Goal: Task Accomplishment & Management: Complete application form

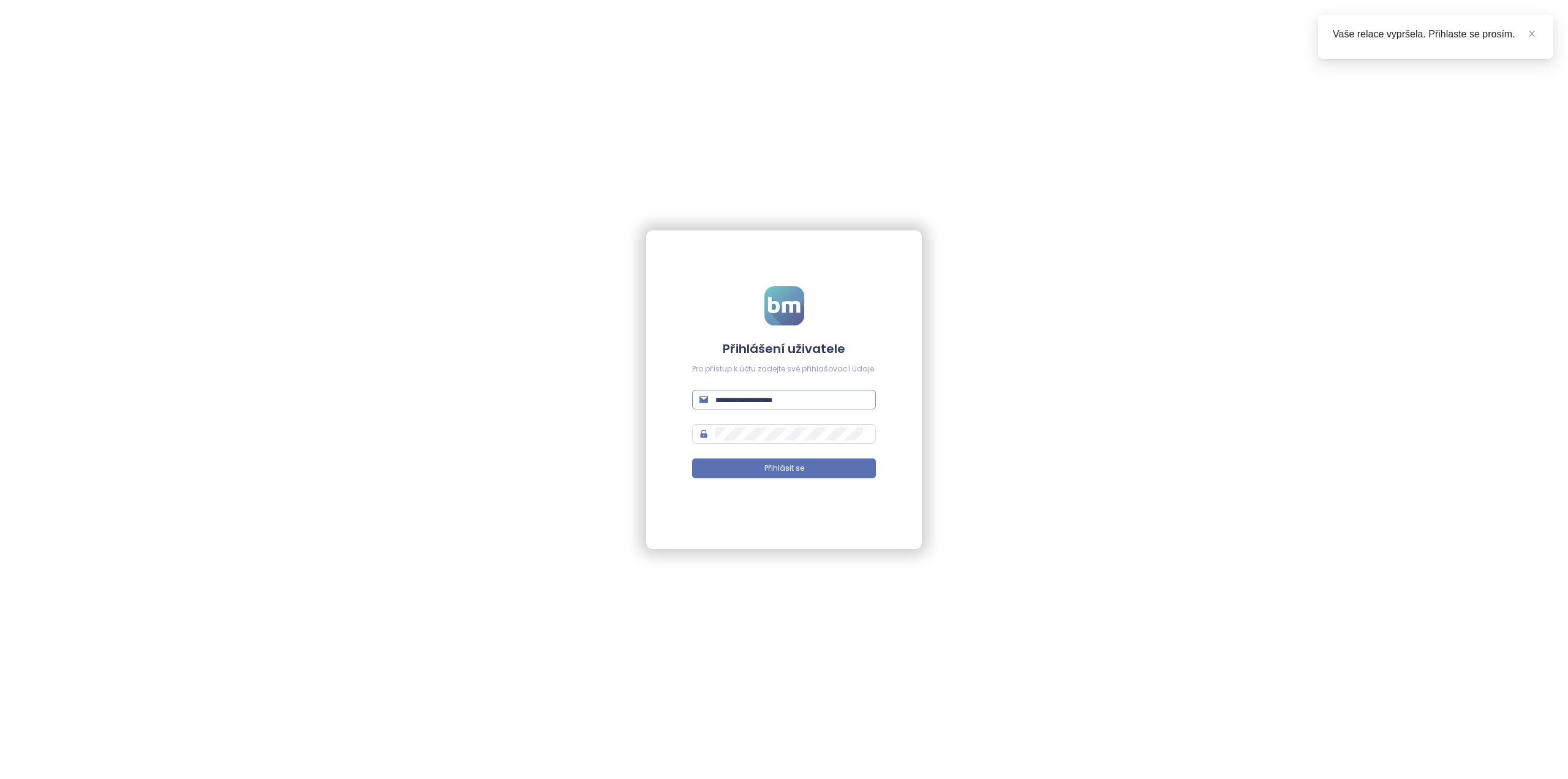
click at [737, 391] on span at bounding box center [784, 400] width 184 height 20
click at [738, 397] on input "text" at bounding box center [791, 399] width 153 height 13
type input "**********"
click at [770, 463] on span "Přihlásit se" at bounding box center [784, 468] width 40 height 11
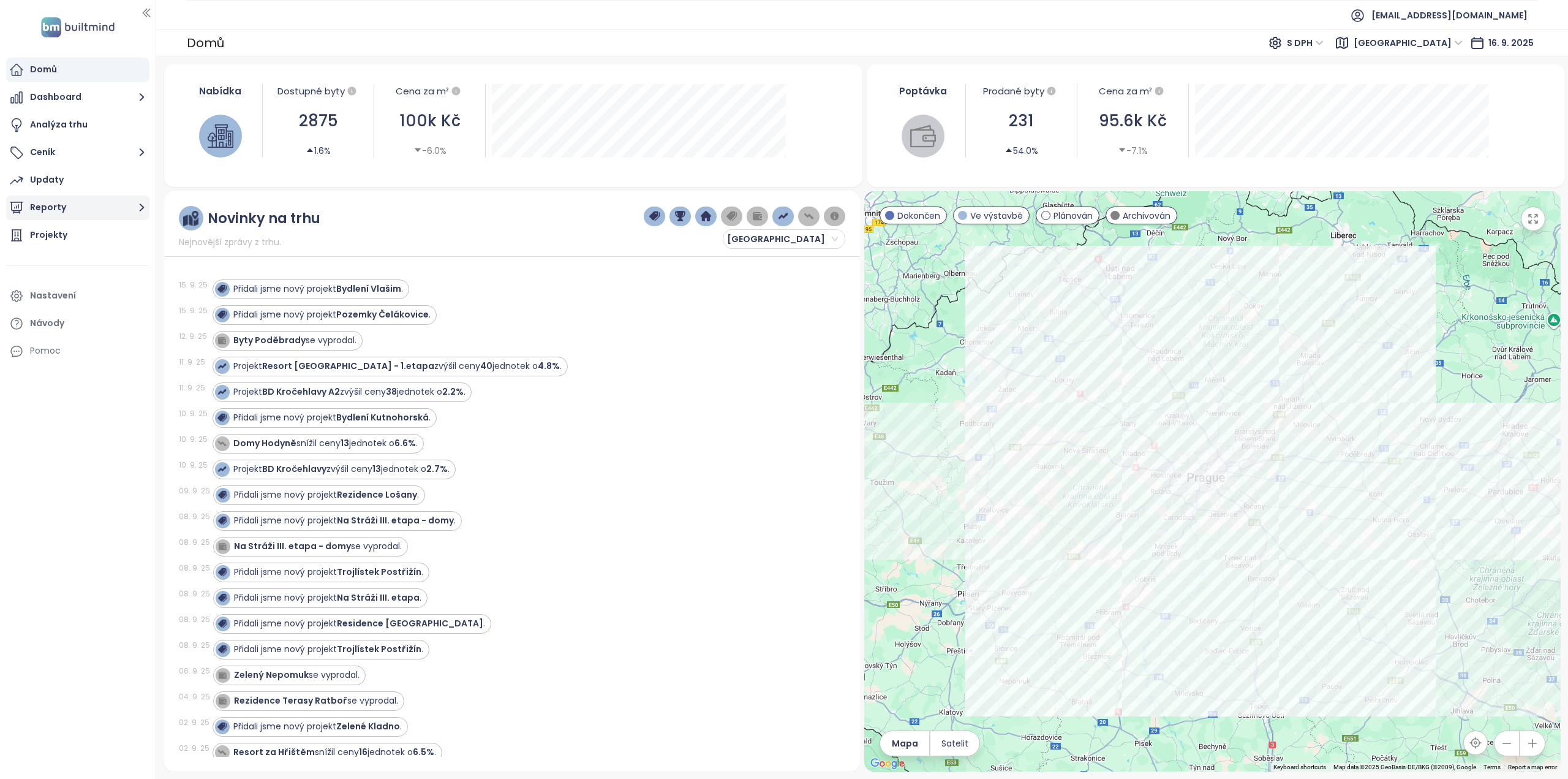
click at [63, 206] on button "Reporty" at bounding box center [78, 208] width 143 height 25
click at [83, 235] on div "Přidat report" at bounding box center [66, 236] width 53 height 16
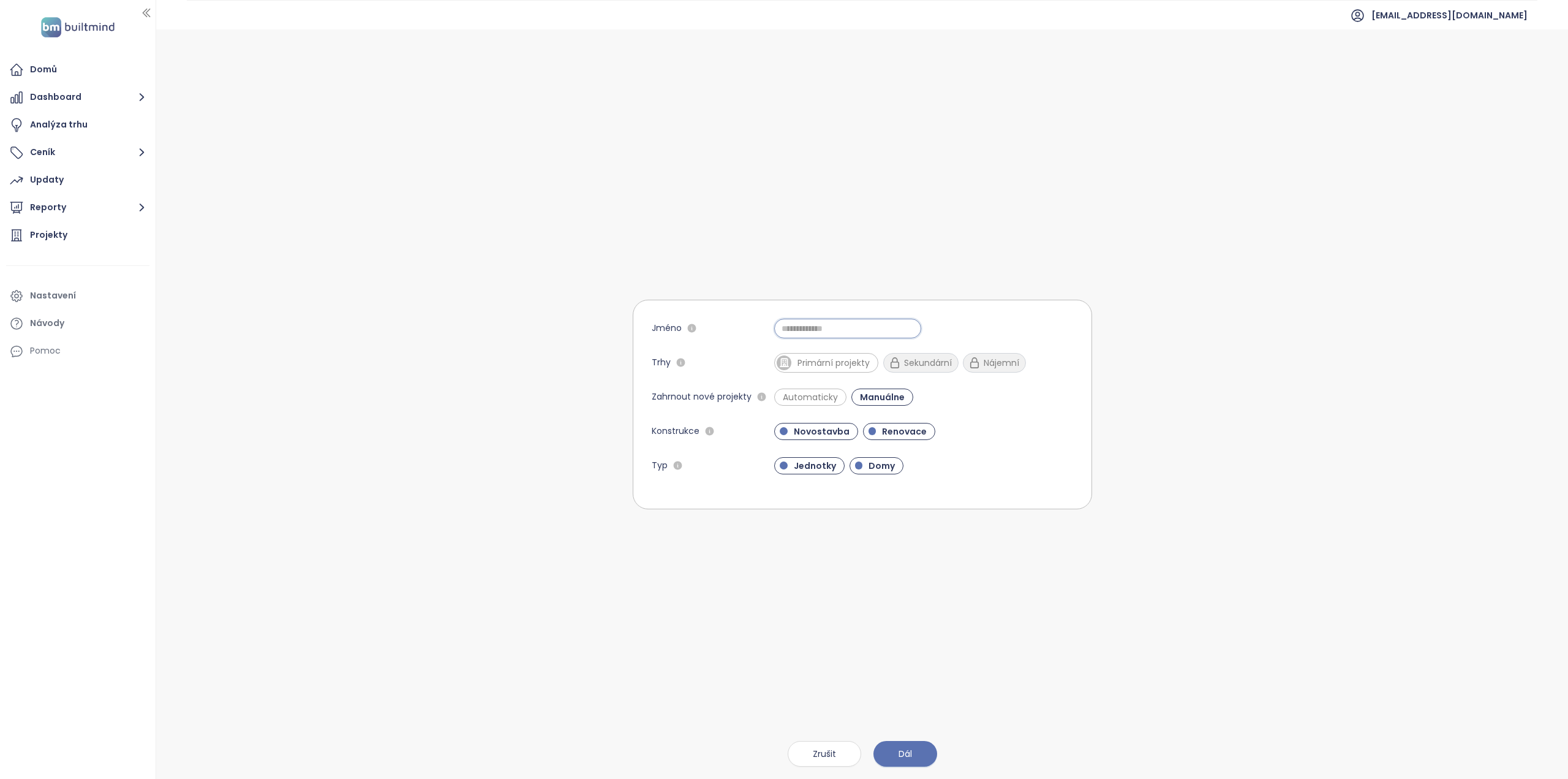
click at [812, 329] on input "Jméno" at bounding box center [847, 328] width 147 height 20
type input "**********"
click at [809, 366] on span "Primární projekty" at bounding box center [834, 362] width 85 height 12
click at [811, 389] on span "Automaticky" at bounding box center [810, 397] width 72 height 17
click at [903, 429] on span "Renovace" at bounding box center [904, 431] width 57 height 12
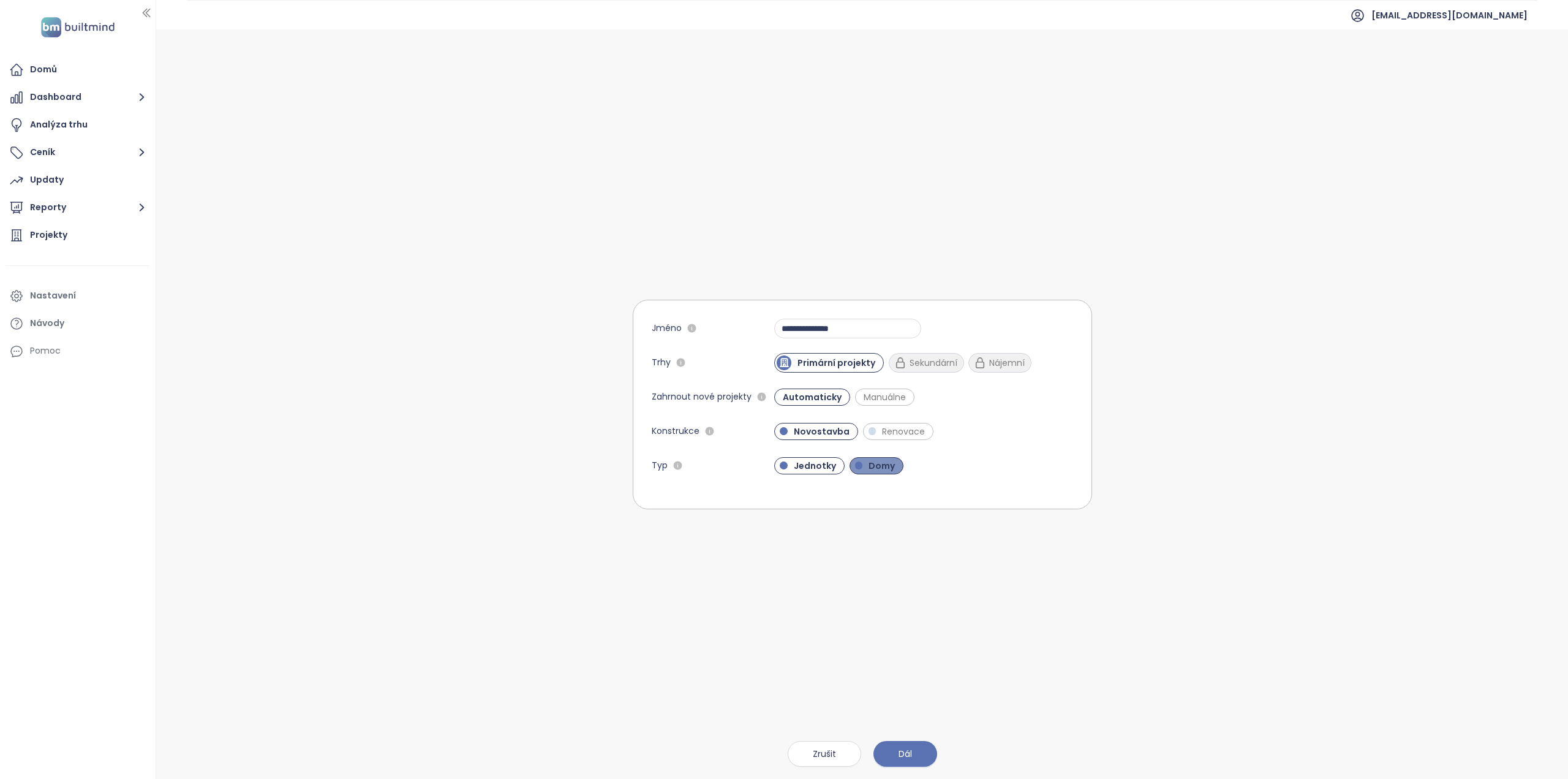
click at [877, 467] on span "Domy" at bounding box center [881, 465] width 39 height 12
click at [905, 751] on span "Dál" at bounding box center [905, 753] width 13 height 13
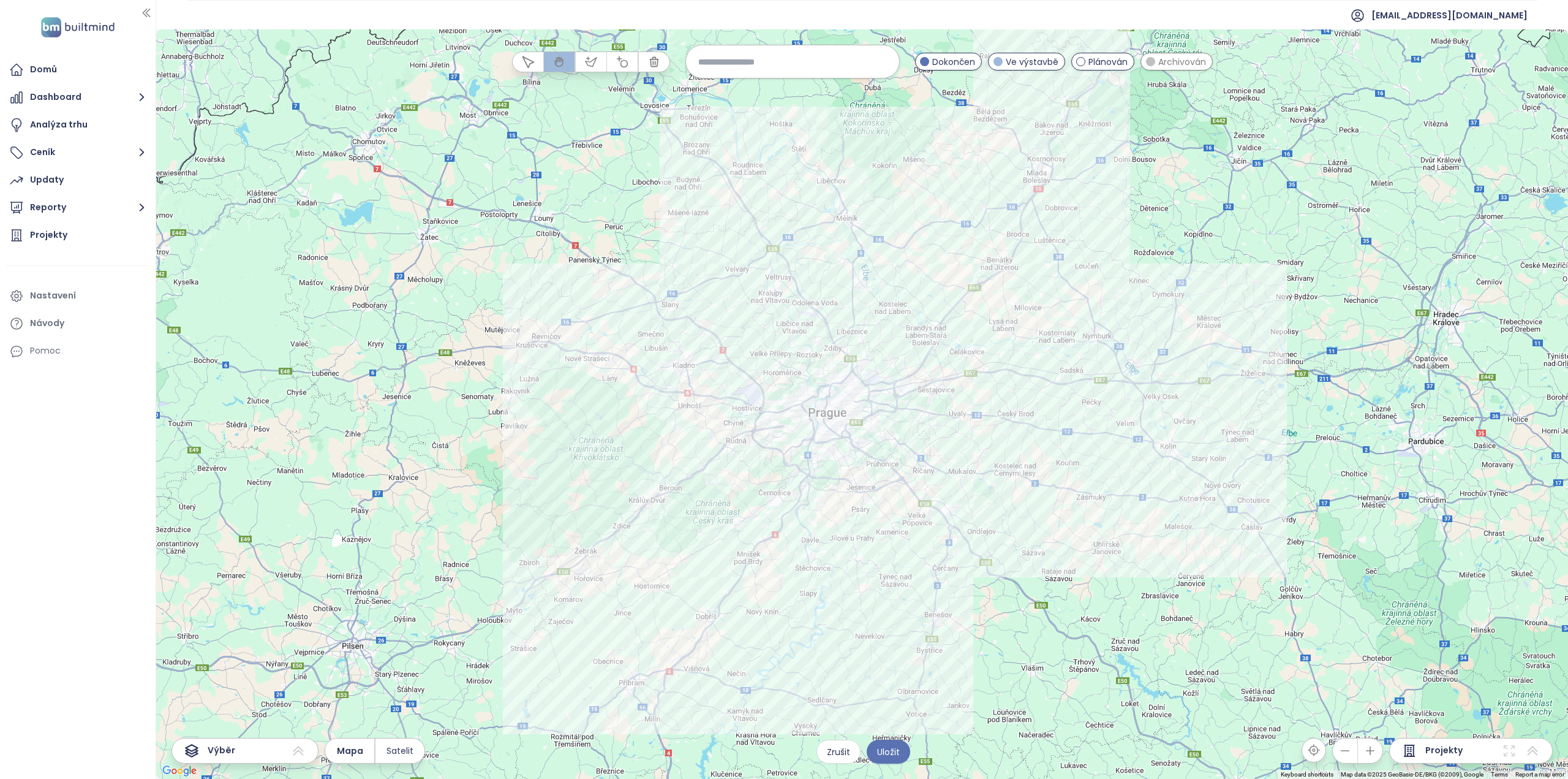
click at [737, 62] on input at bounding box center [792, 61] width 188 height 26
click at [736, 61] on input "********" at bounding box center [792, 61] width 188 height 26
click at [753, 59] on input "********" at bounding box center [792, 61] width 188 height 26
type input "********"
click at [736, 90] on span "[GEOGRAPHIC_DATA] 14" at bounding box center [749, 91] width 126 height 20
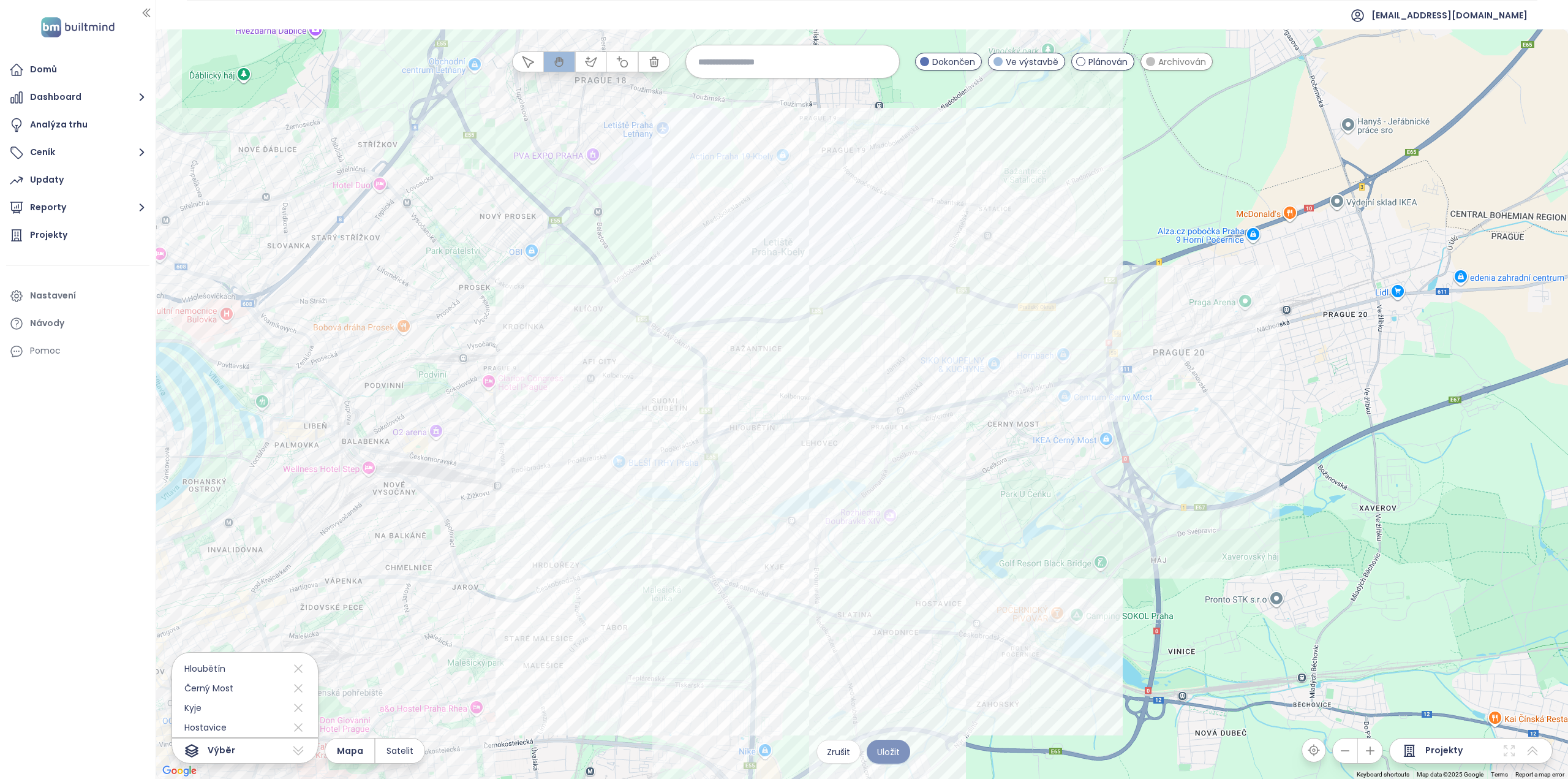
click at [892, 751] on span "Uložit" at bounding box center [888, 751] width 23 height 13
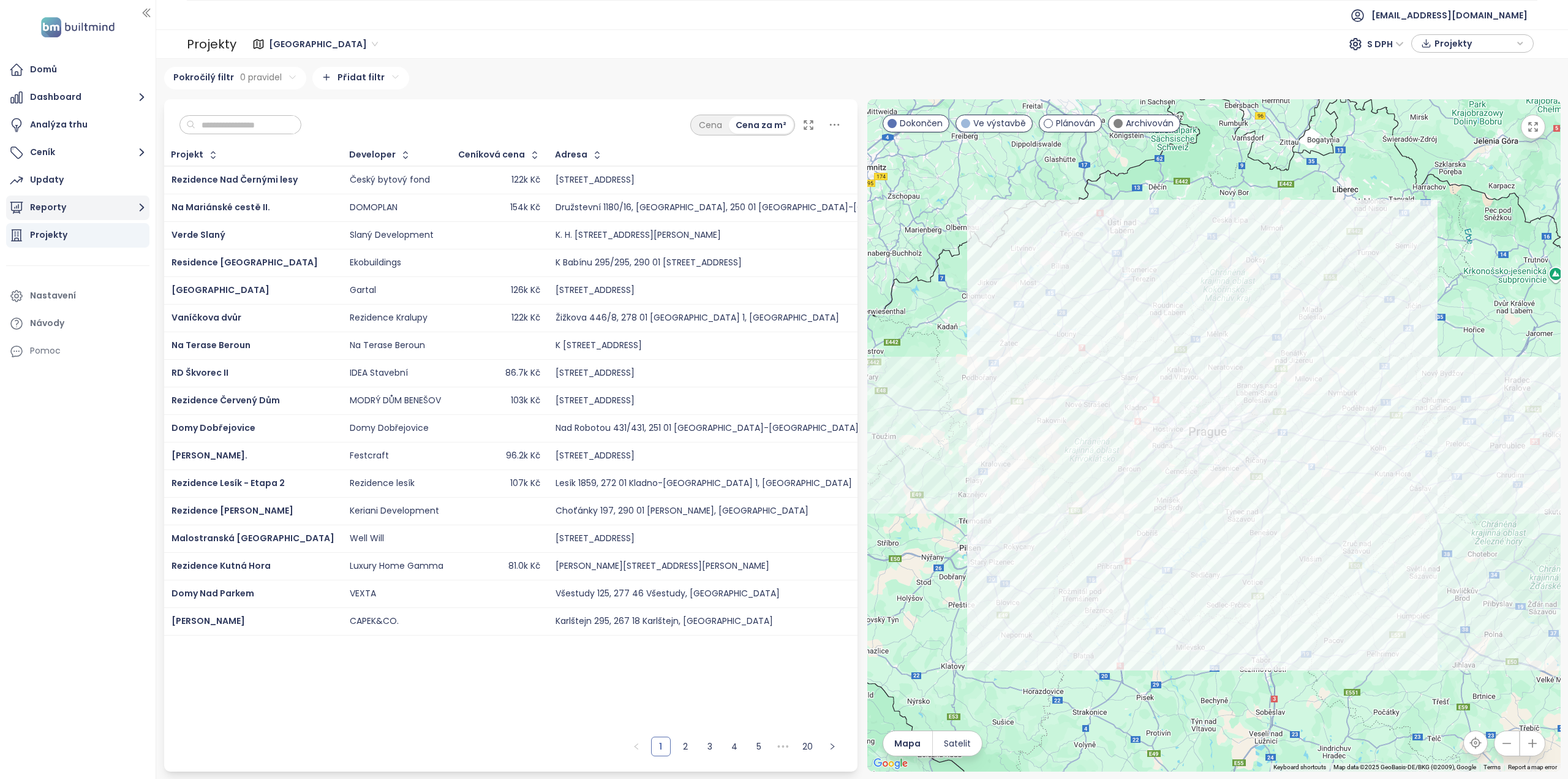
click at [40, 210] on button "Reporty" at bounding box center [78, 208] width 143 height 25
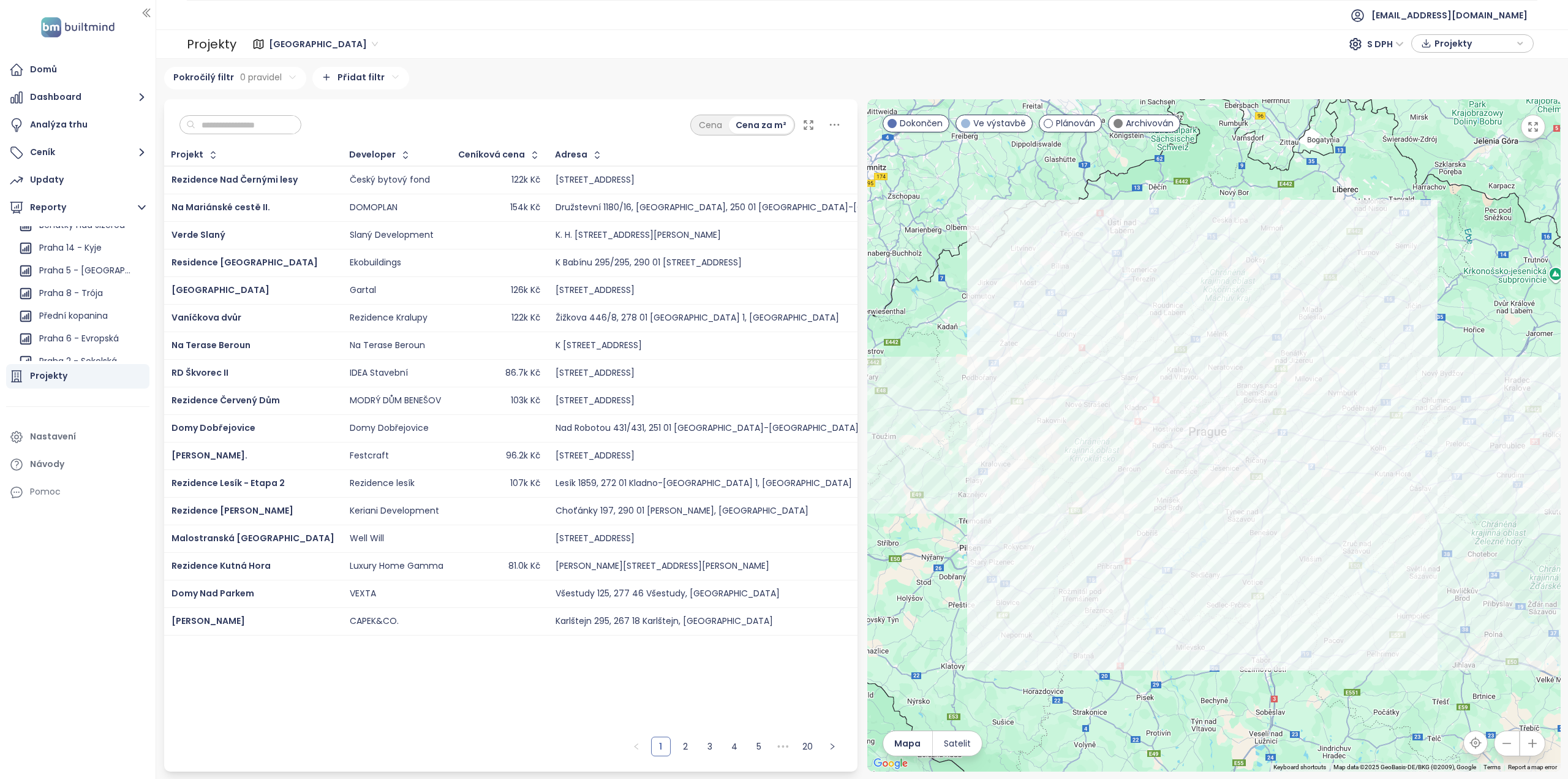
scroll to position [797, 0]
click at [89, 286] on div "Praha 14 - Kyje" at bounding box center [81, 278] width 131 height 20
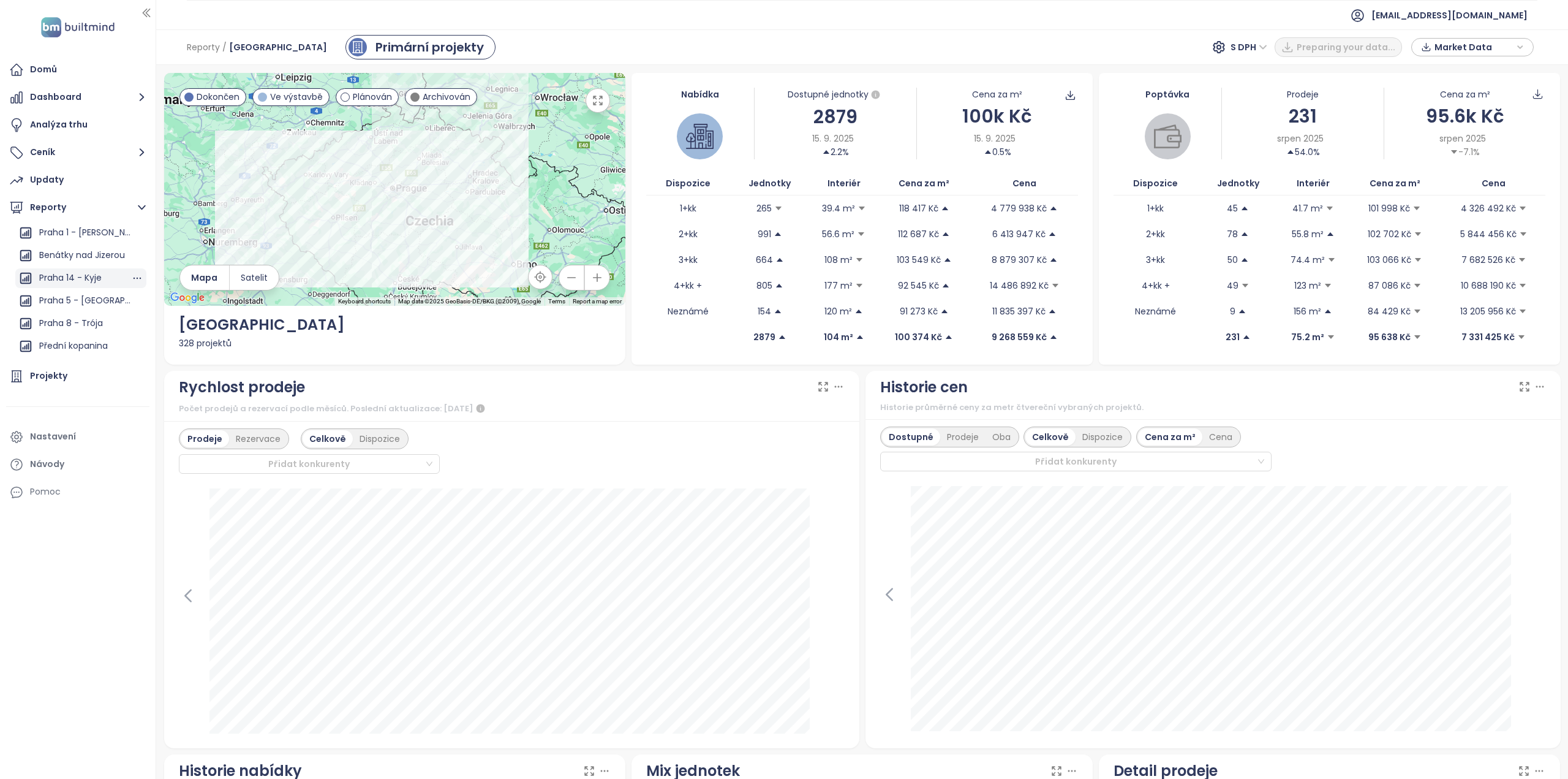
click at [73, 274] on div "Praha 14 - Kyje" at bounding box center [71, 278] width 62 height 16
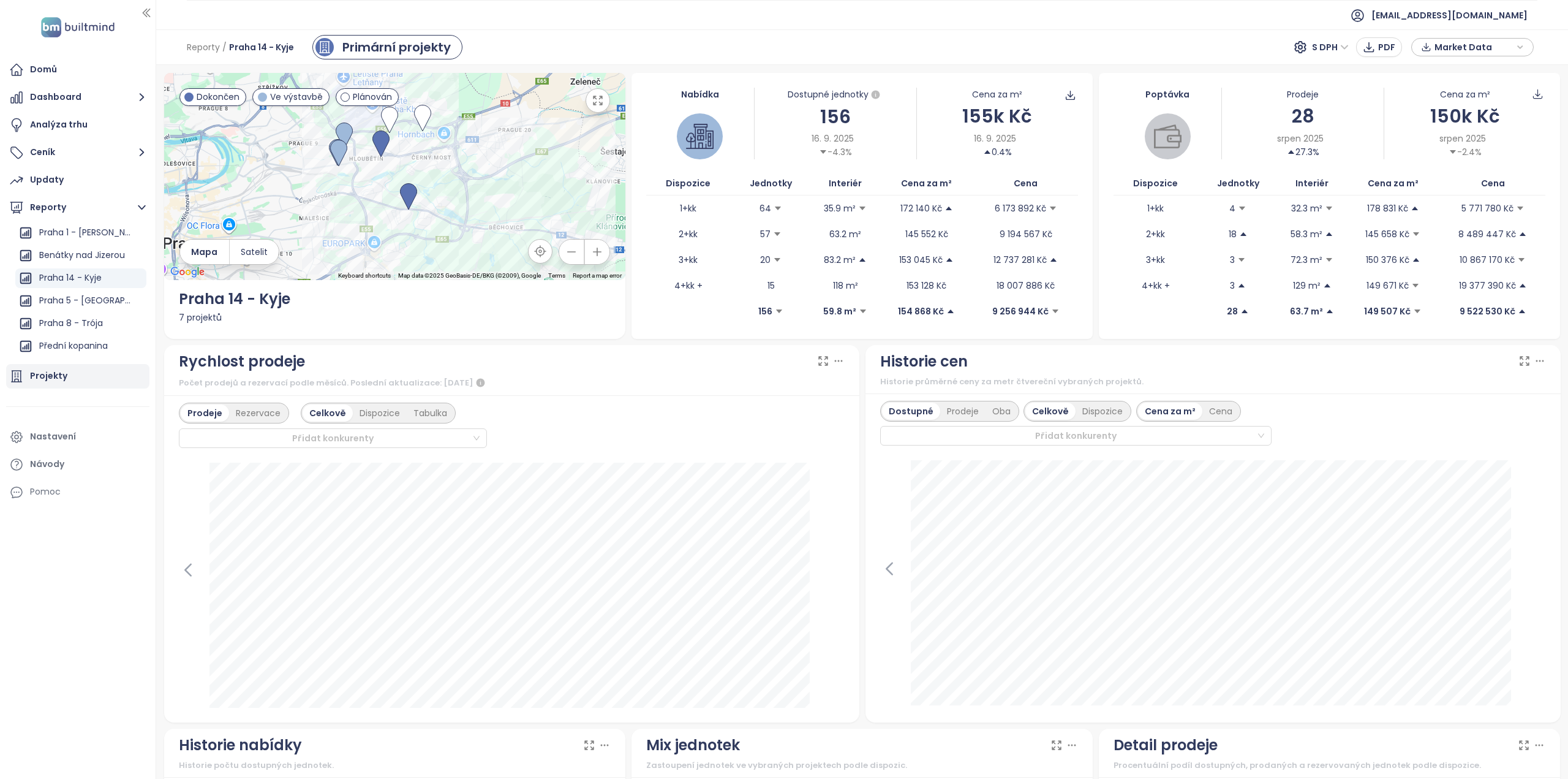
click at [77, 379] on div "Projekty" at bounding box center [78, 376] width 143 height 25
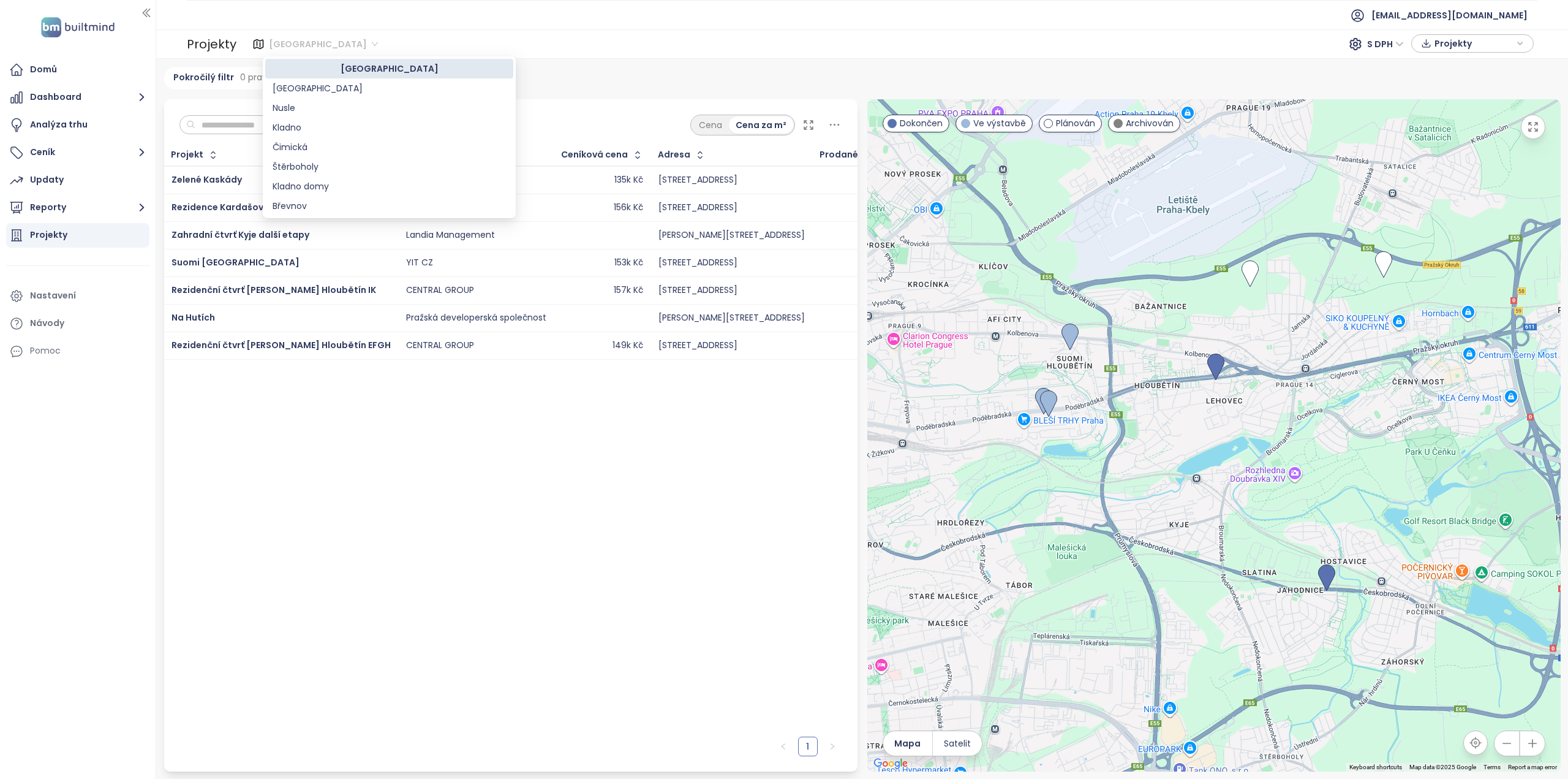
click at [295, 44] on span "[GEOGRAPHIC_DATA]" at bounding box center [323, 44] width 109 height 18
click at [340, 140] on div "Praha 14 - Kyje" at bounding box center [389, 142] width 234 height 13
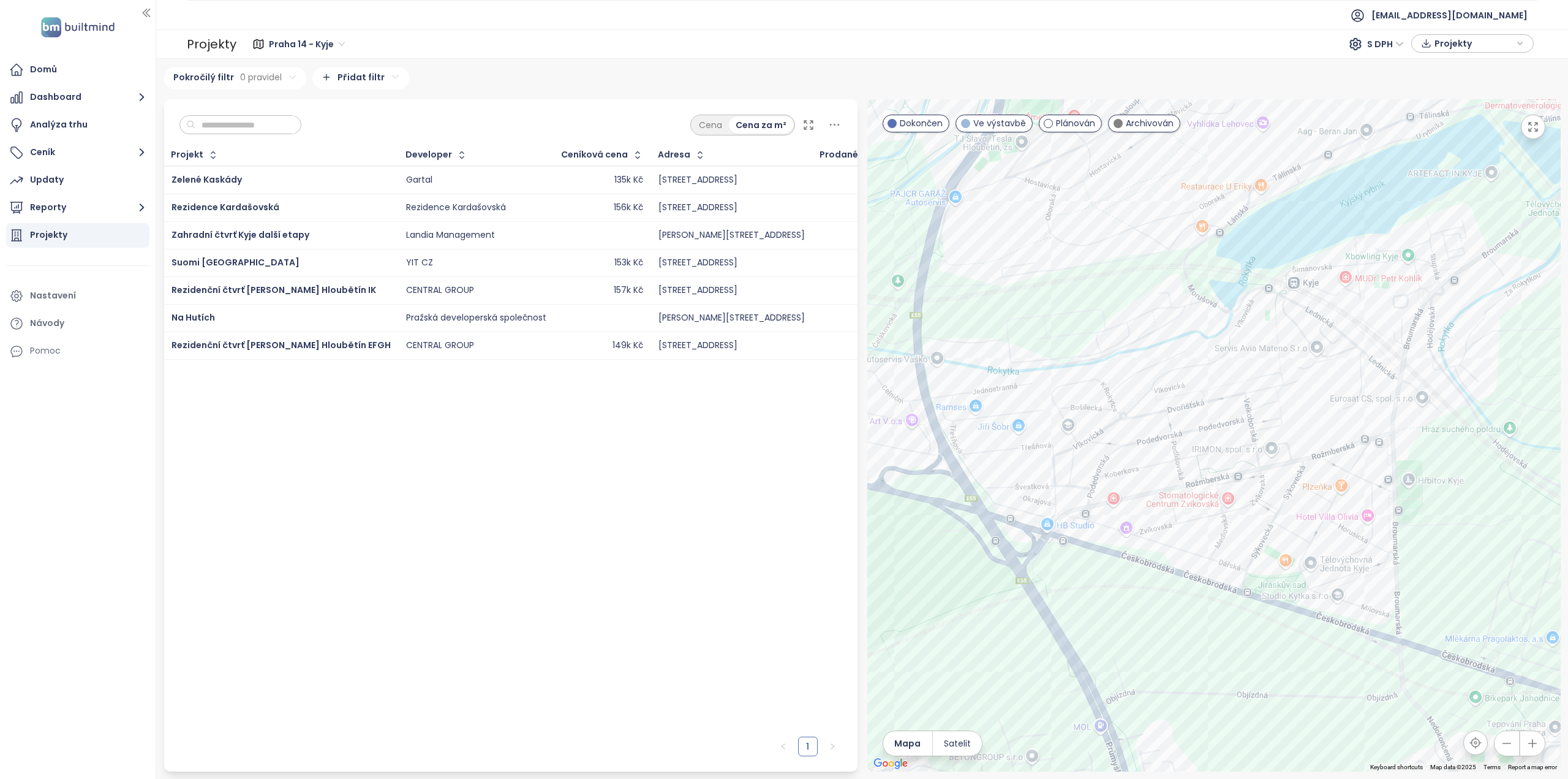
drag, startPoint x: 1100, startPoint y: 516, endPoint x: 1116, endPoint y: 542, distance: 30.5
click at [1116, 542] on div at bounding box center [1214, 436] width 693 height 672
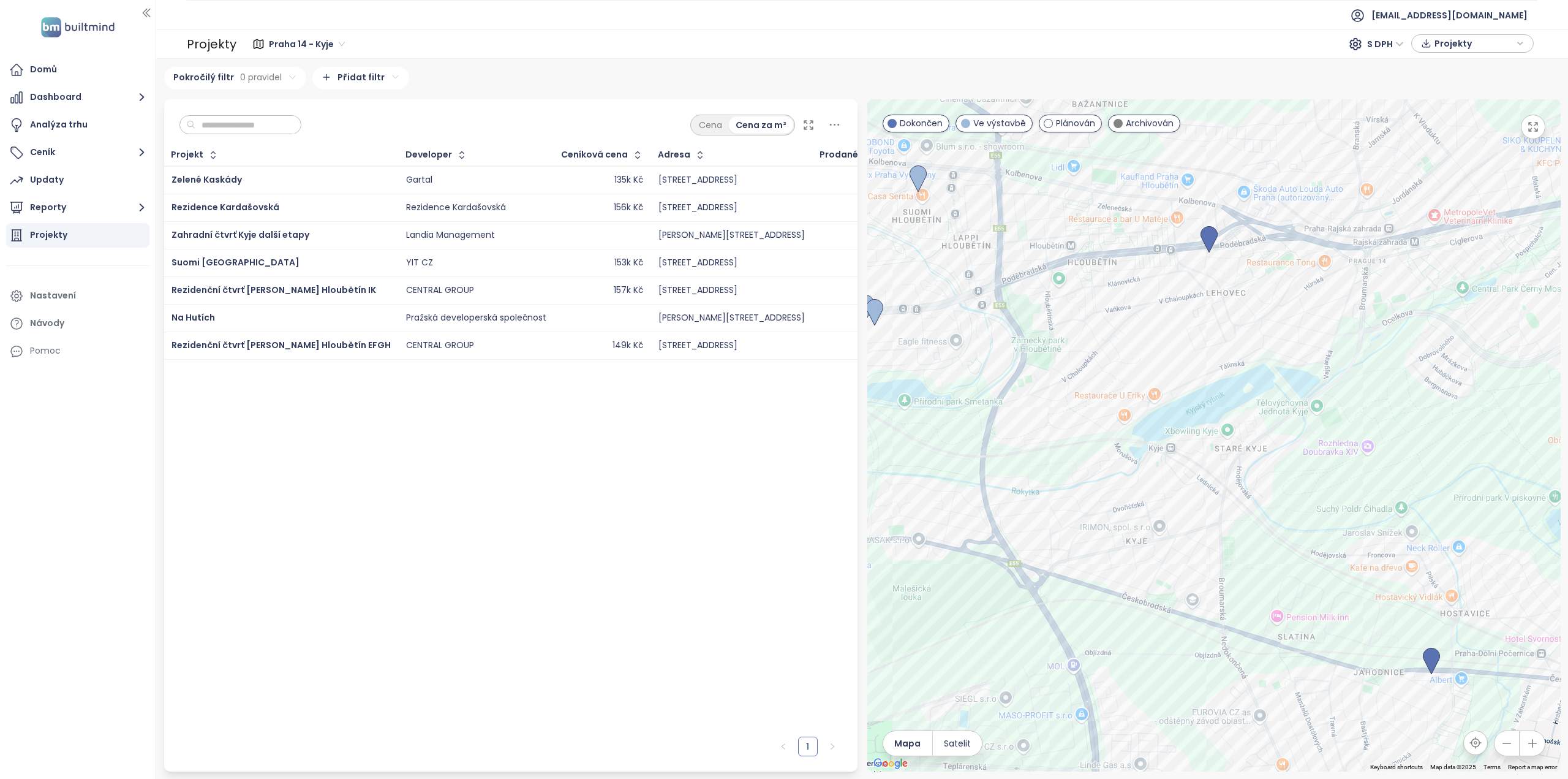
drag, startPoint x: 1242, startPoint y: 403, endPoint x: 1161, endPoint y: 496, distance: 123.3
click at [1161, 496] on div at bounding box center [1214, 436] width 693 height 672
click at [1425, 658] on img at bounding box center [1430, 666] width 17 height 27
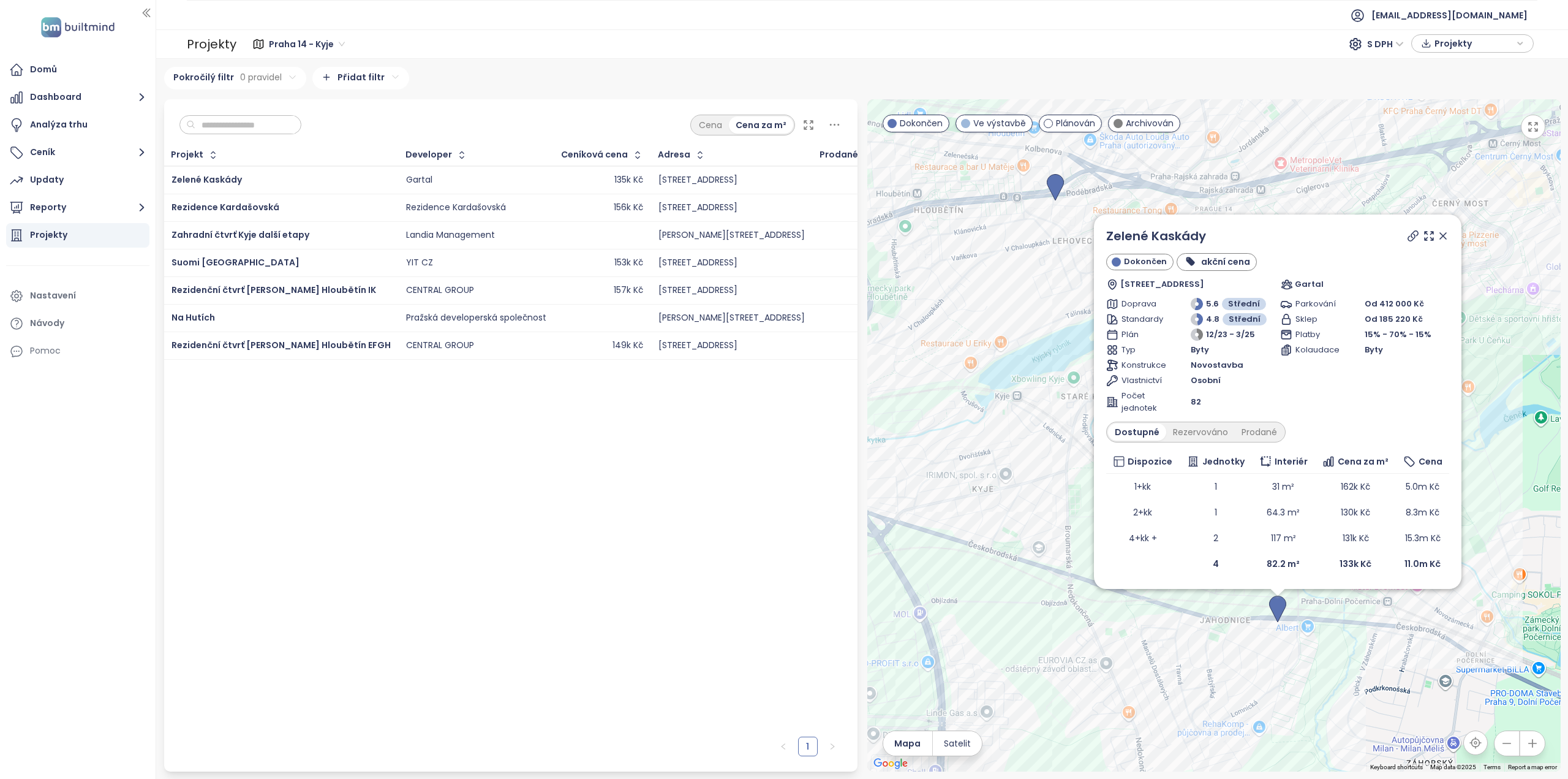
drag, startPoint x: 994, startPoint y: 369, endPoint x: 1058, endPoint y: 446, distance: 100.1
click at [1058, 446] on div "Zelené Kaskády Dokončen akční cena [STREET_ADDRESS] Gartal Doprava 5.6 Střední …" at bounding box center [1214, 436] width 693 height 672
click at [1444, 237] on icon at bounding box center [1442, 236] width 6 height 6
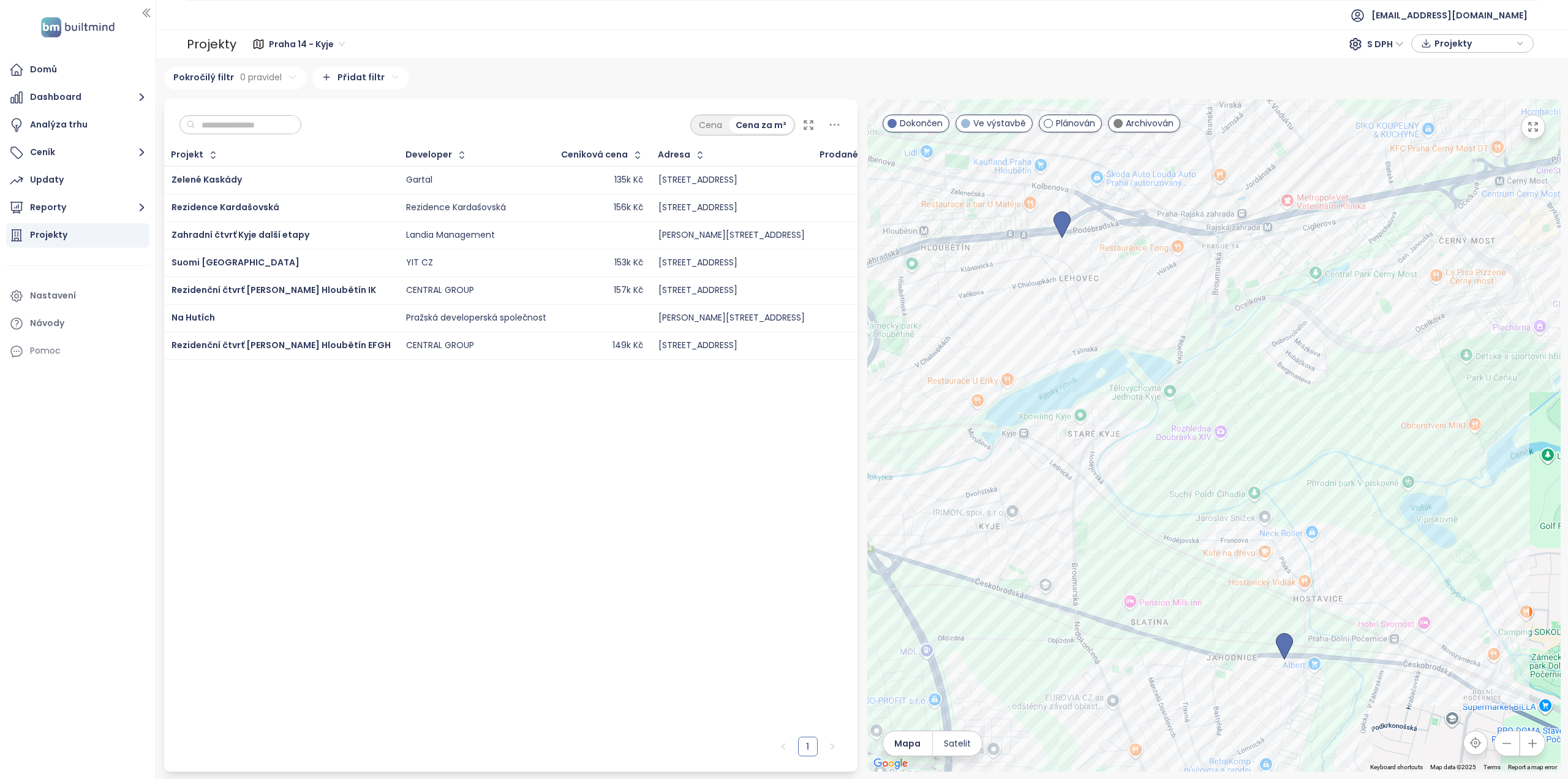
drag, startPoint x: 1188, startPoint y: 303, endPoint x: 1204, endPoint y: 350, distance: 49.6
click at [1204, 350] on div "To navigate, press the arrow keys." at bounding box center [1214, 436] width 693 height 672
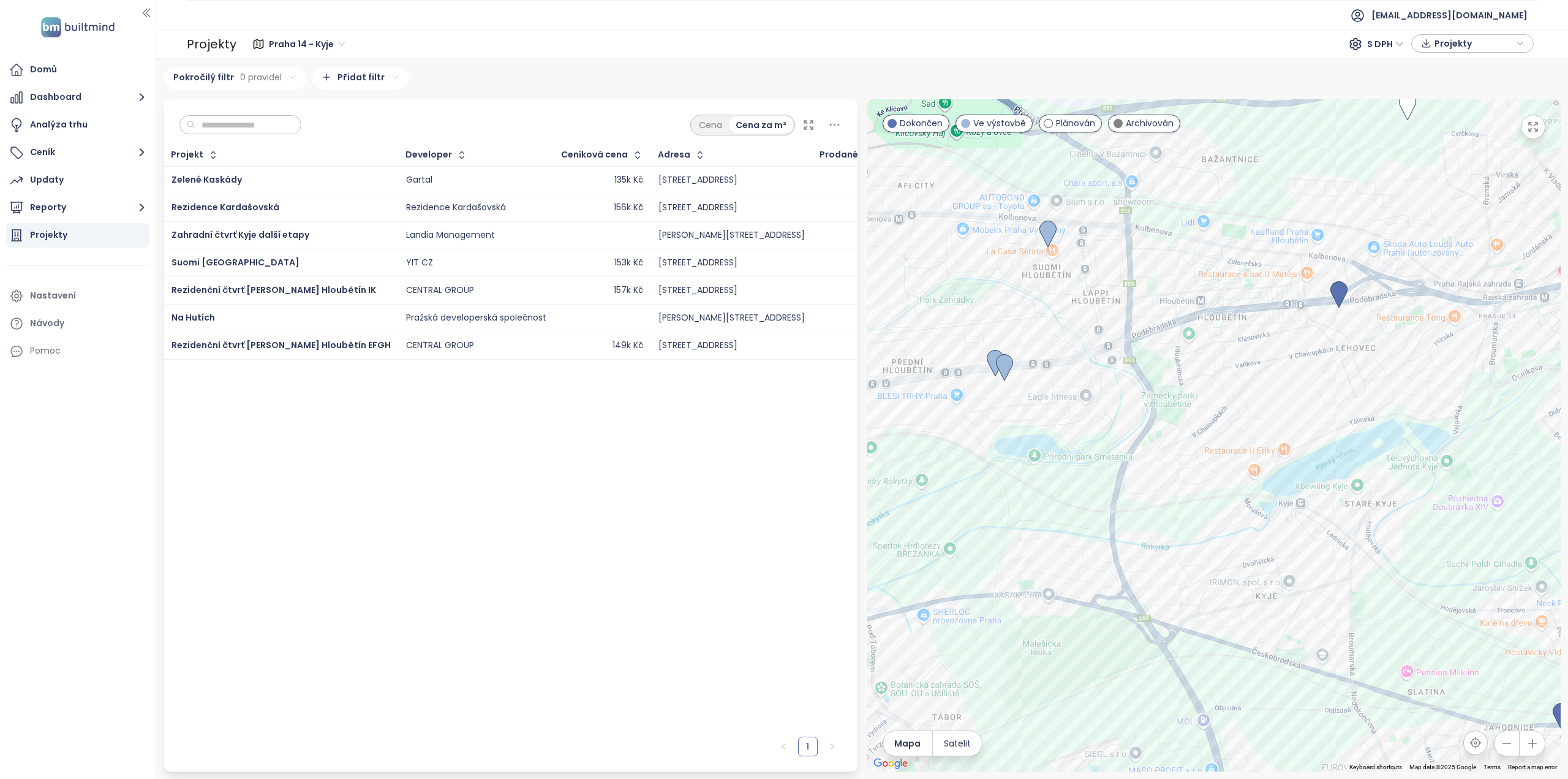
drag, startPoint x: 987, startPoint y: 551, endPoint x: 1252, endPoint y: 532, distance: 265.7
click at [1252, 532] on div at bounding box center [1214, 436] width 693 height 672
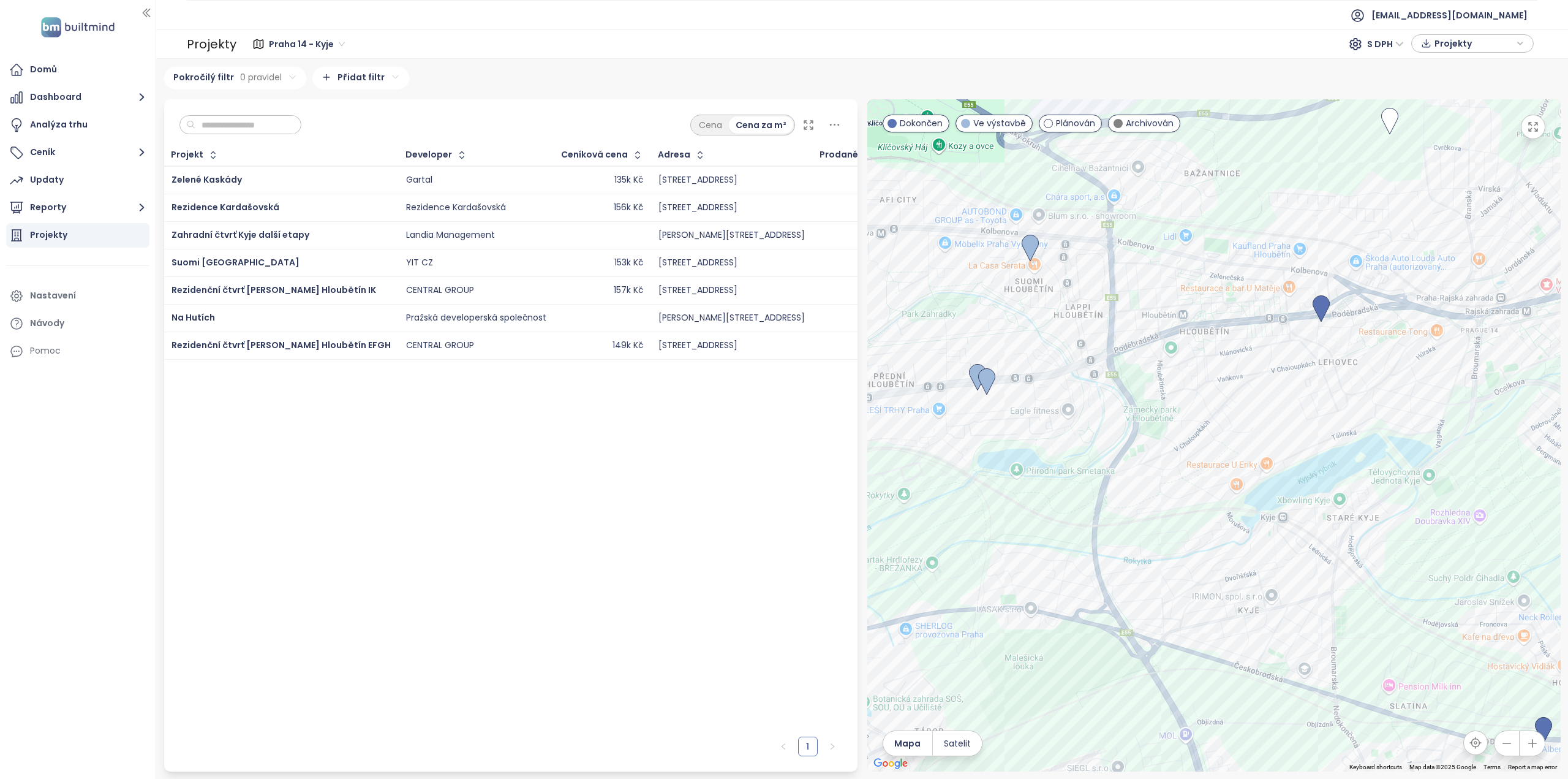
drag, startPoint x: 1253, startPoint y: 391, endPoint x: 1238, endPoint y: 405, distance: 20.5
click at [1238, 405] on div at bounding box center [1214, 436] width 693 height 672
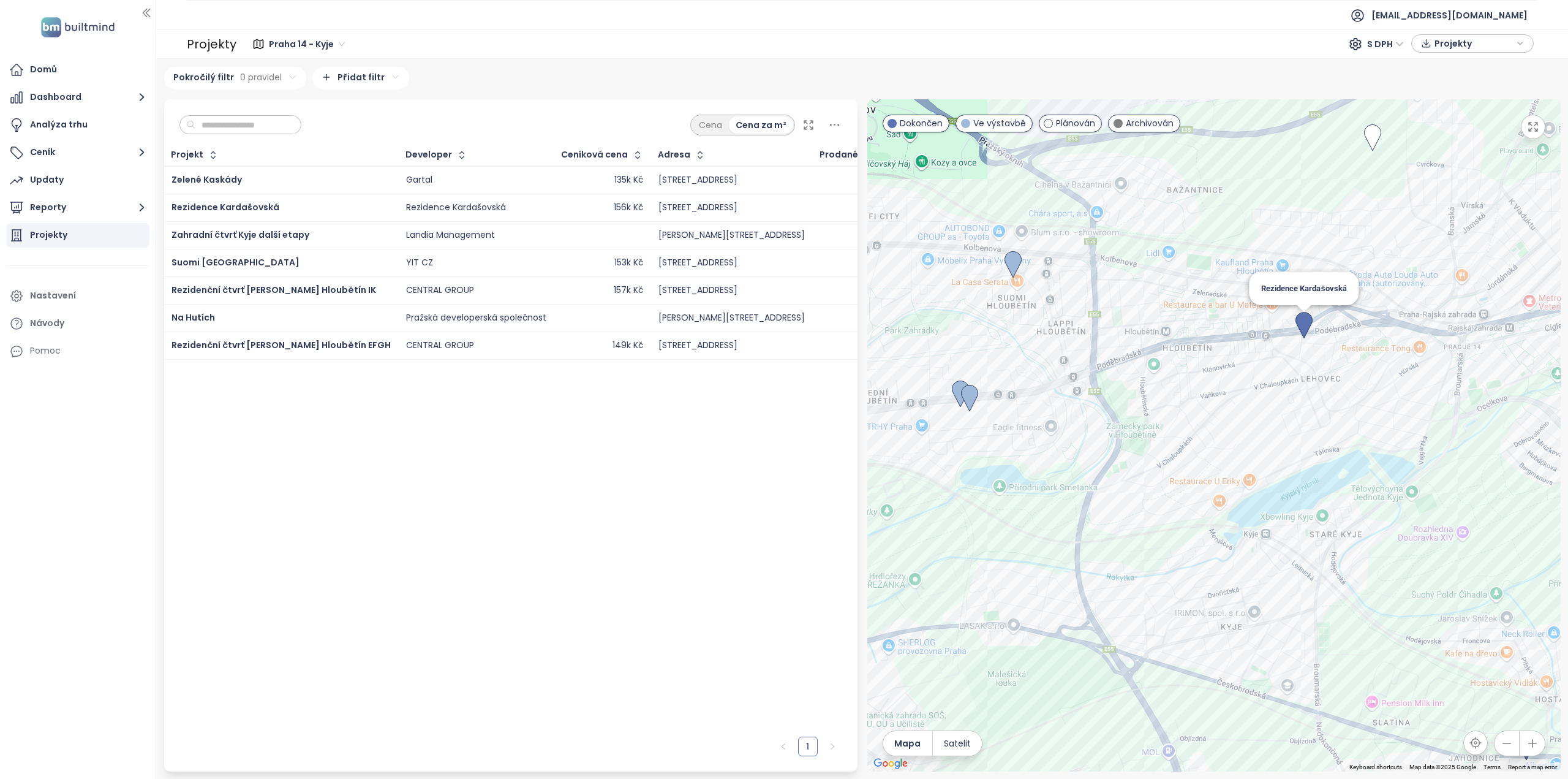
click at [1305, 321] on img at bounding box center [1304, 326] width 17 height 27
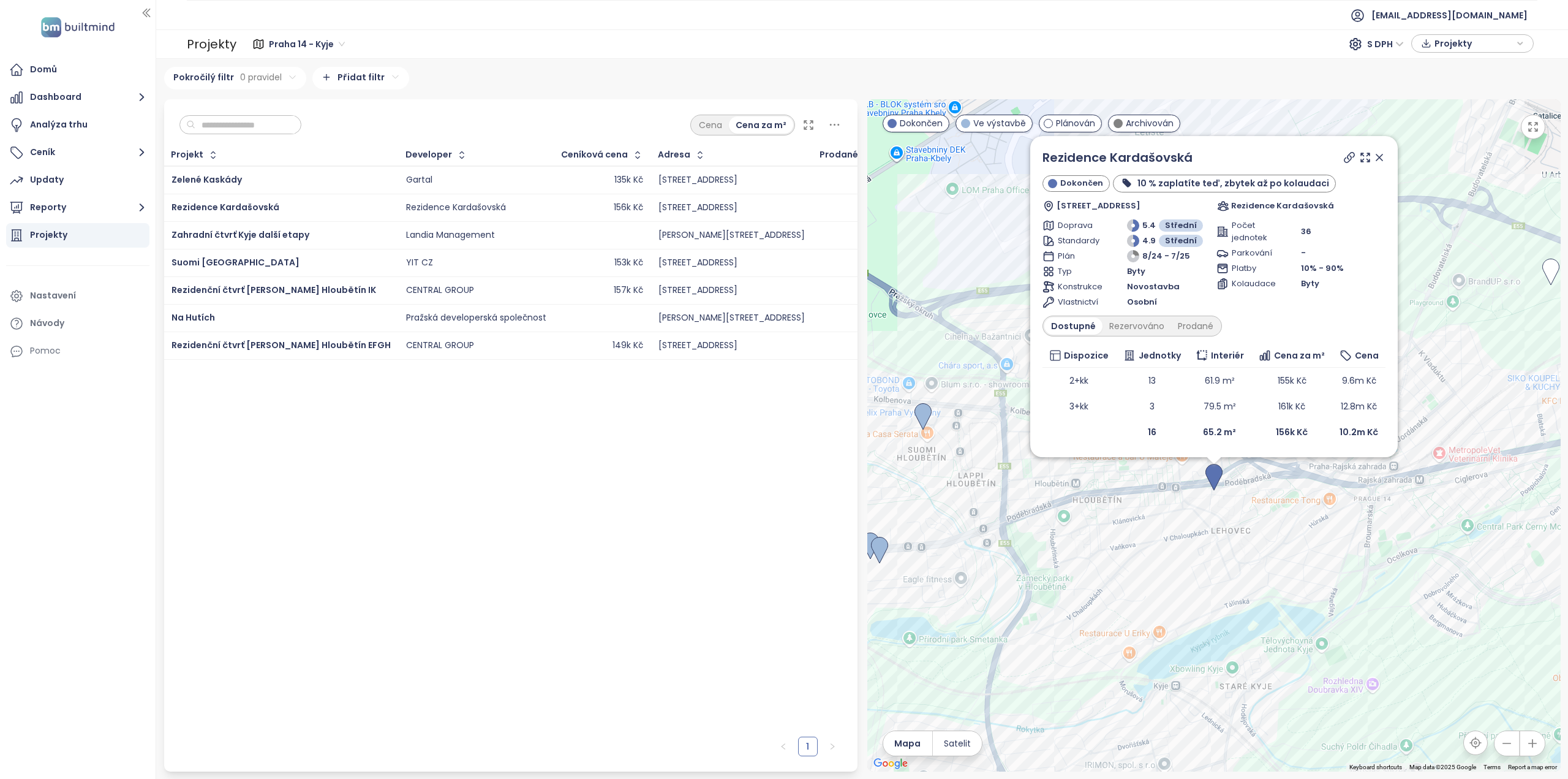
click at [1384, 157] on icon at bounding box center [1379, 157] width 12 height 12
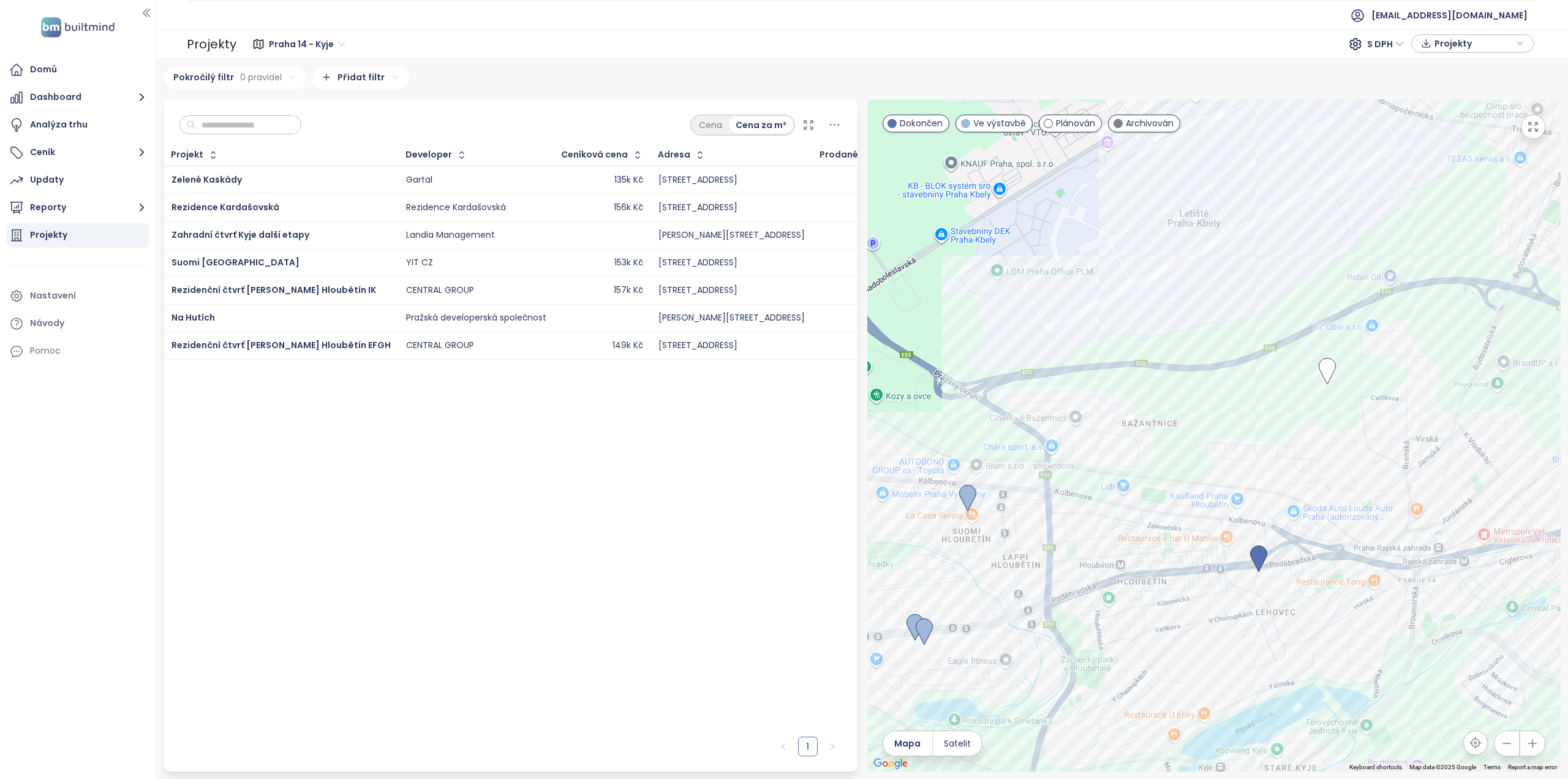
drag, startPoint x: 1152, startPoint y: 388, endPoint x: 1194, endPoint y: 468, distance: 90.4
click at [1194, 468] on div at bounding box center [1214, 436] width 693 height 672
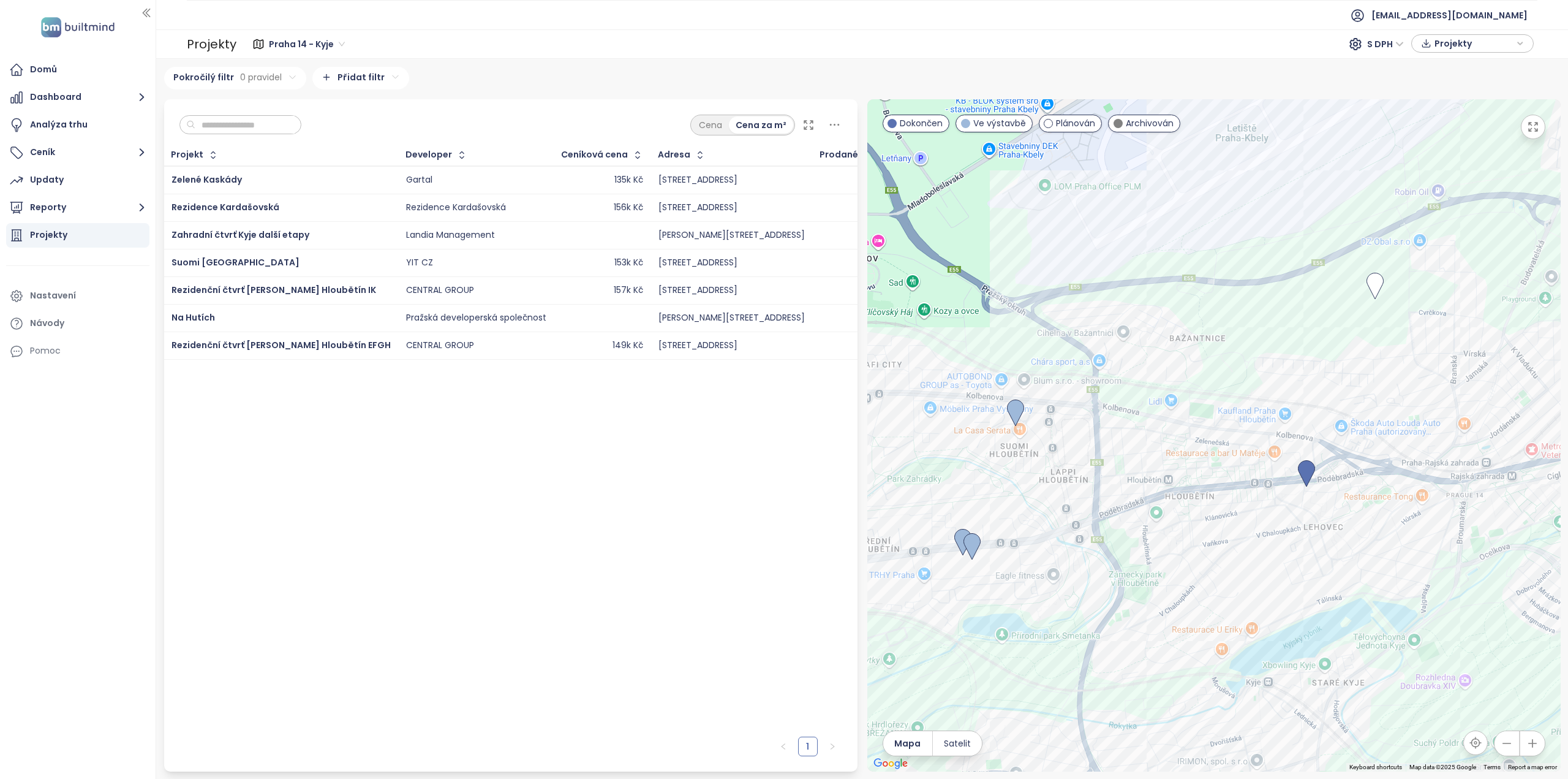
drag, startPoint x: 1192, startPoint y: 456, endPoint x: 1240, endPoint y: 370, distance: 98.5
click at [1240, 370] on div at bounding box center [1214, 436] width 693 height 672
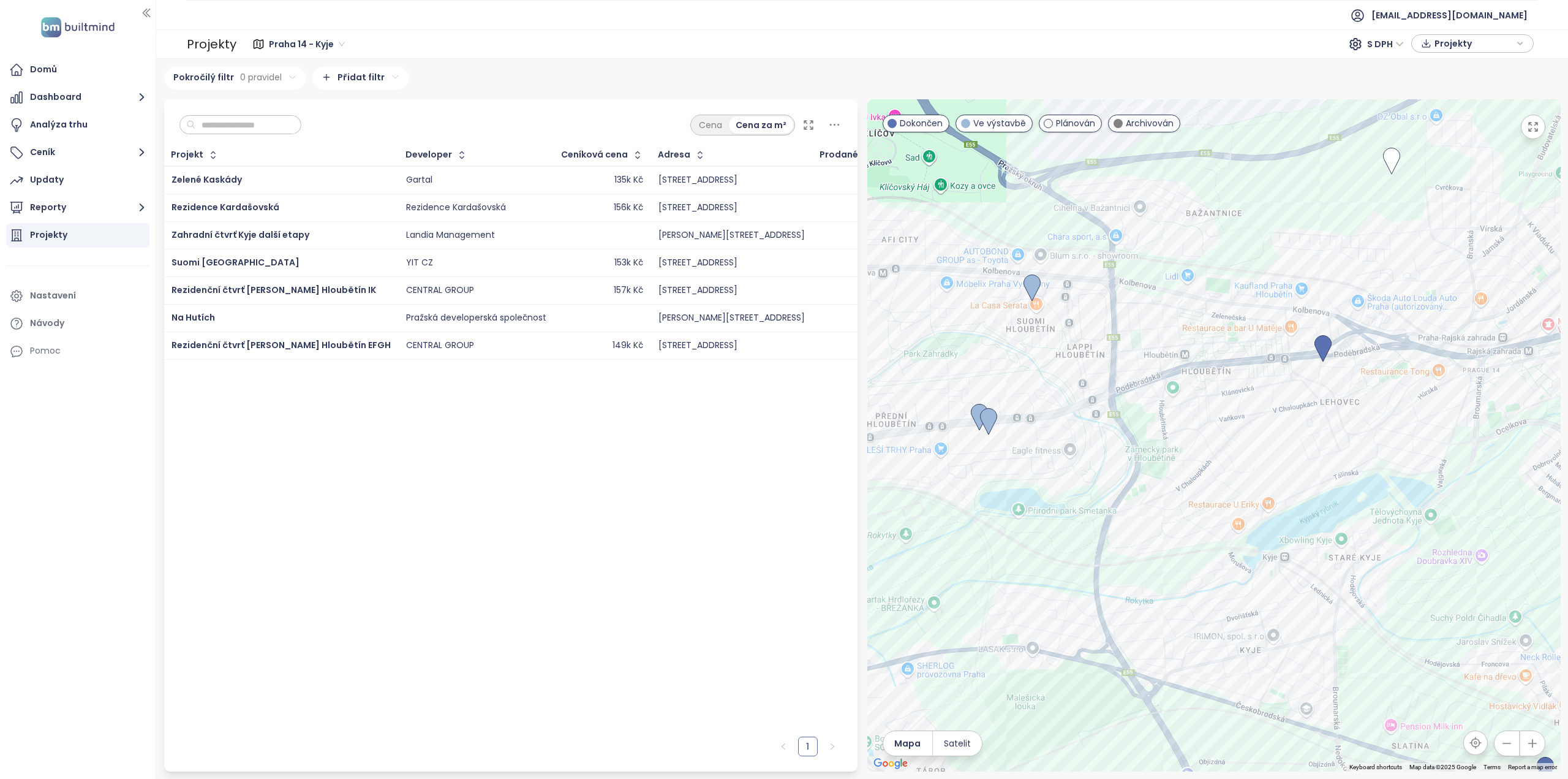
drag, startPoint x: 1178, startPoint y: 560, endPoint x: 1195, endPoint y: 435, distance: 126.2
click at [1195, 435] on div at bounding box center [1214, 436] width 693 height 672
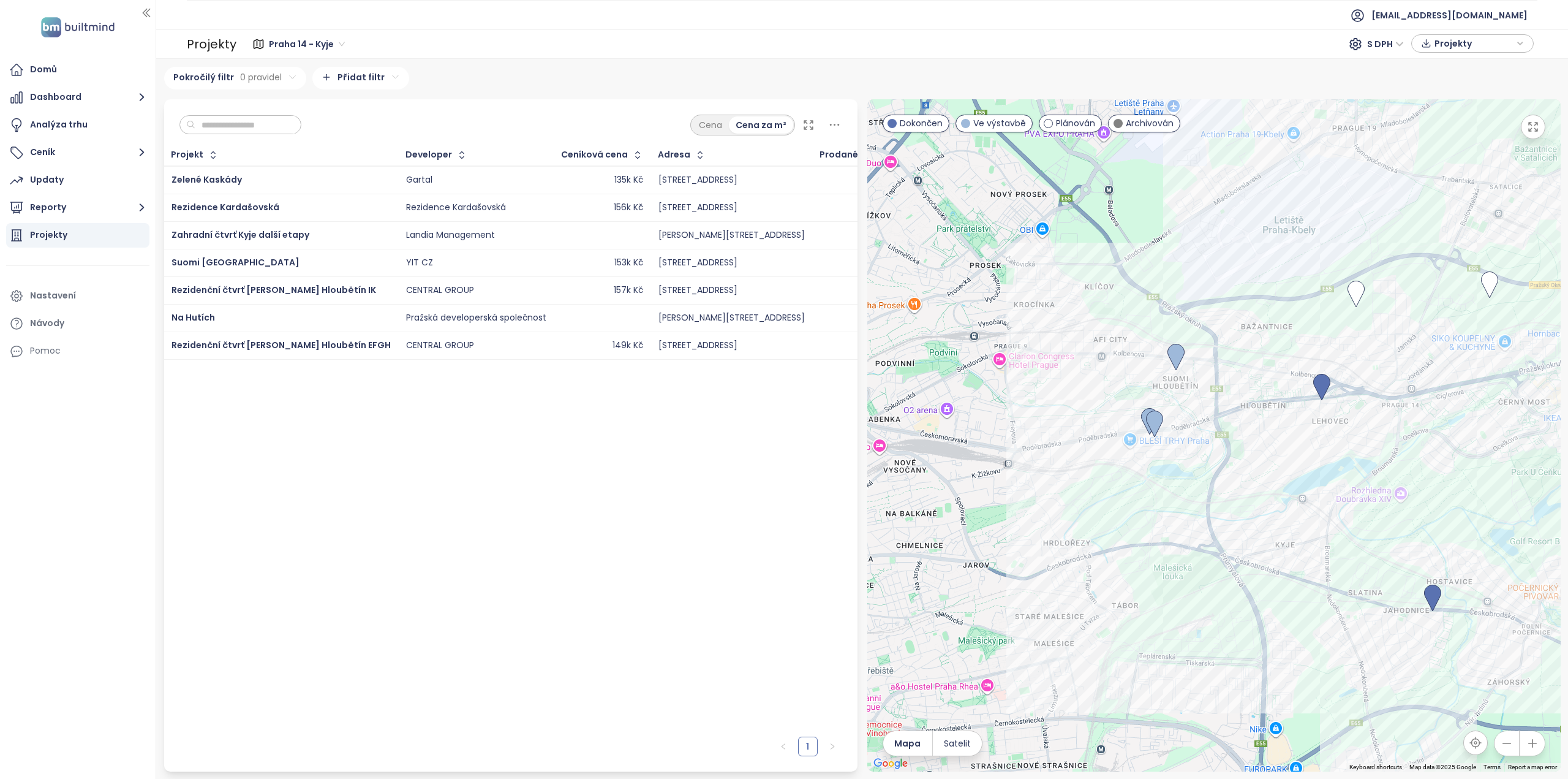
drag, startPoint x: 1269, startPoint y: 573, endPoint x: 1291, endPoint y: 532, distance: 46.5
click at [1291, 532] on div at bounding box center [1214, 436] width 693 height 672
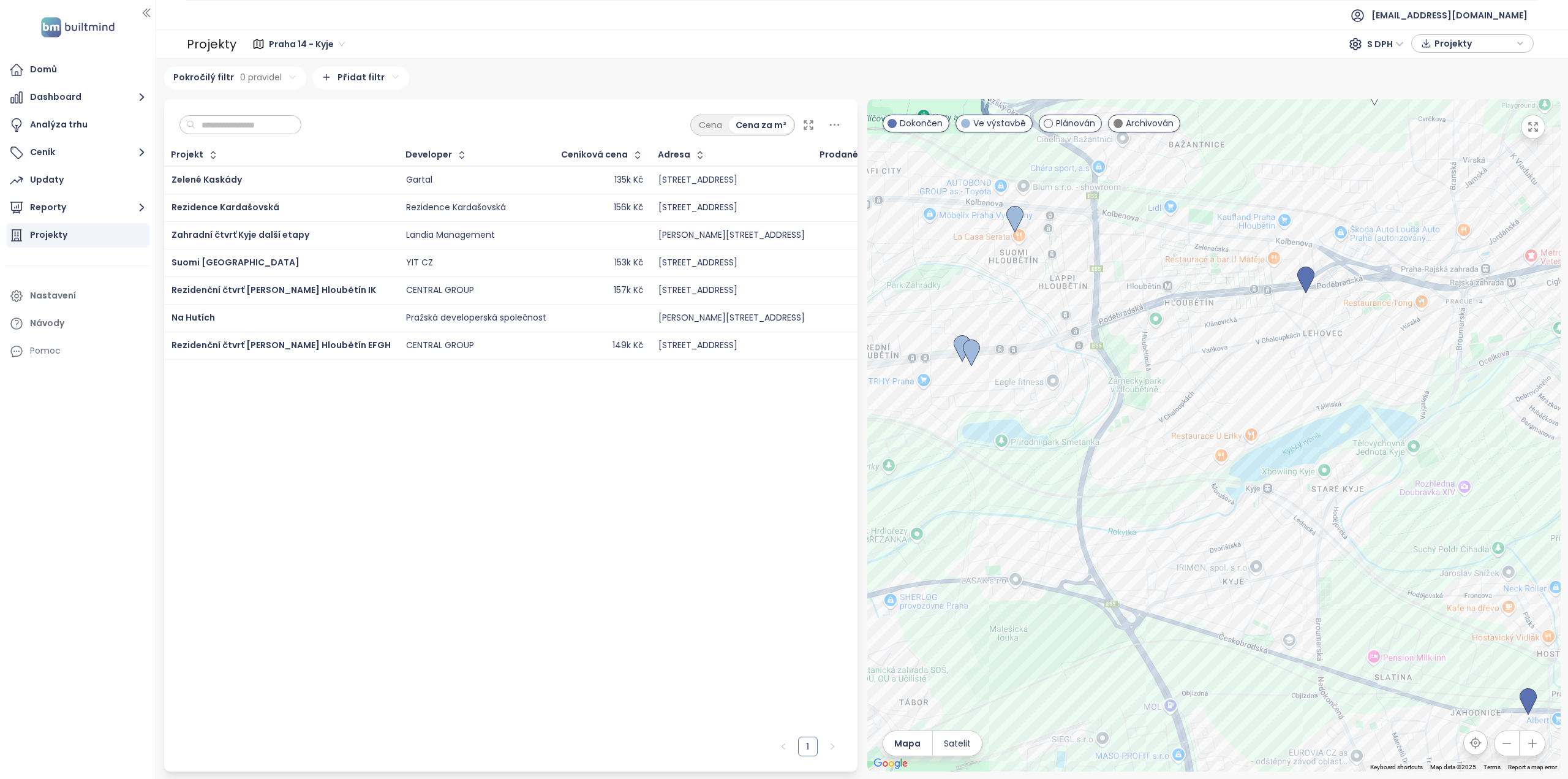
drag, startPoint x: 1215, startPoint y: 483, endPoint x: 1303, endPoint y: 428, distance: 103.8
click at [1303, 428] on div at bounding box center [1214, 436] width 693 height 672
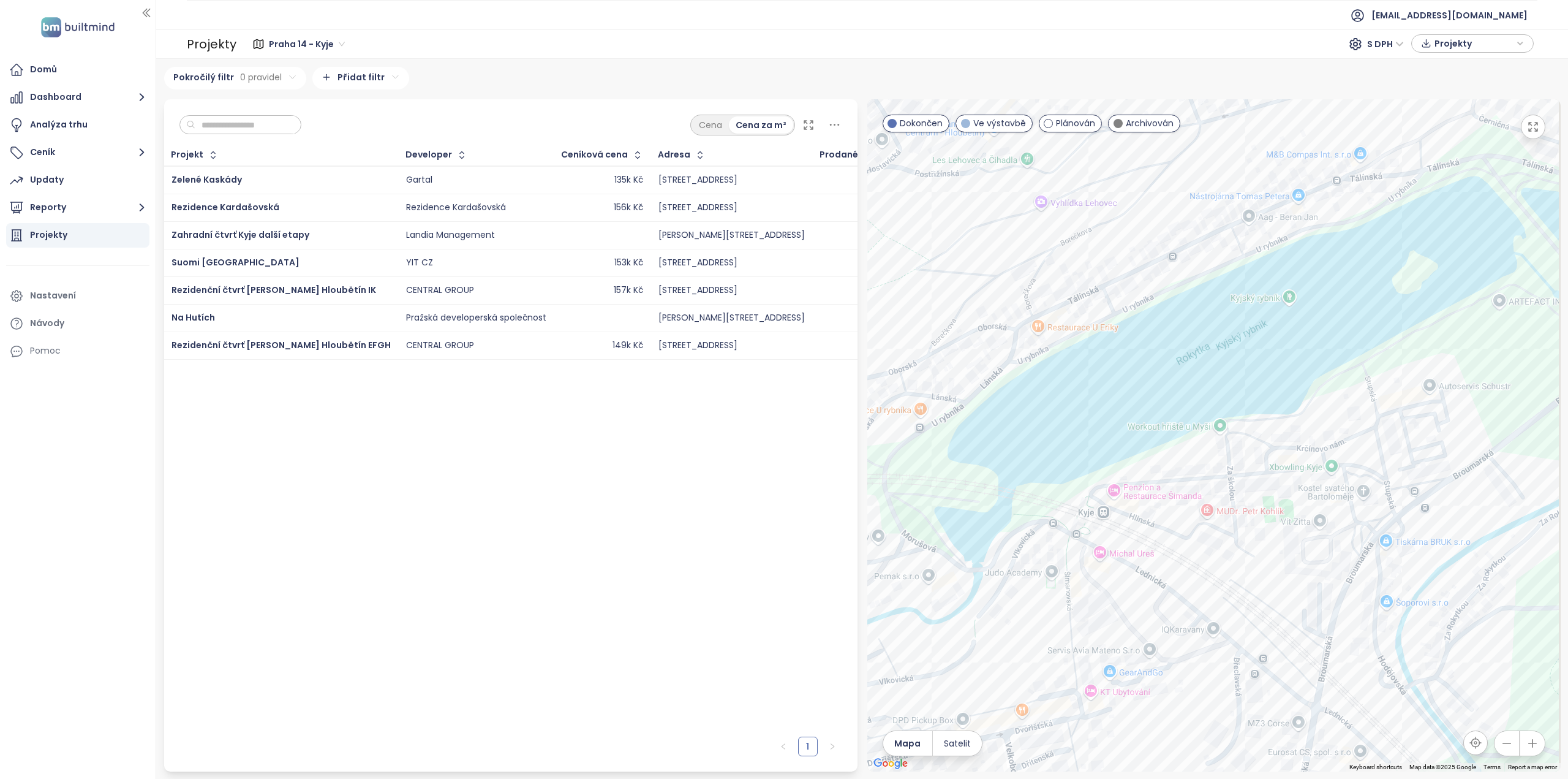
drag, startPoint x: 1370, startPoint y: 505, endPoint x: 1153, endPoint y: 548, distance: 221.2
click at [1153, 548] on div at bounding box center [1214, 436] width 693 height 672
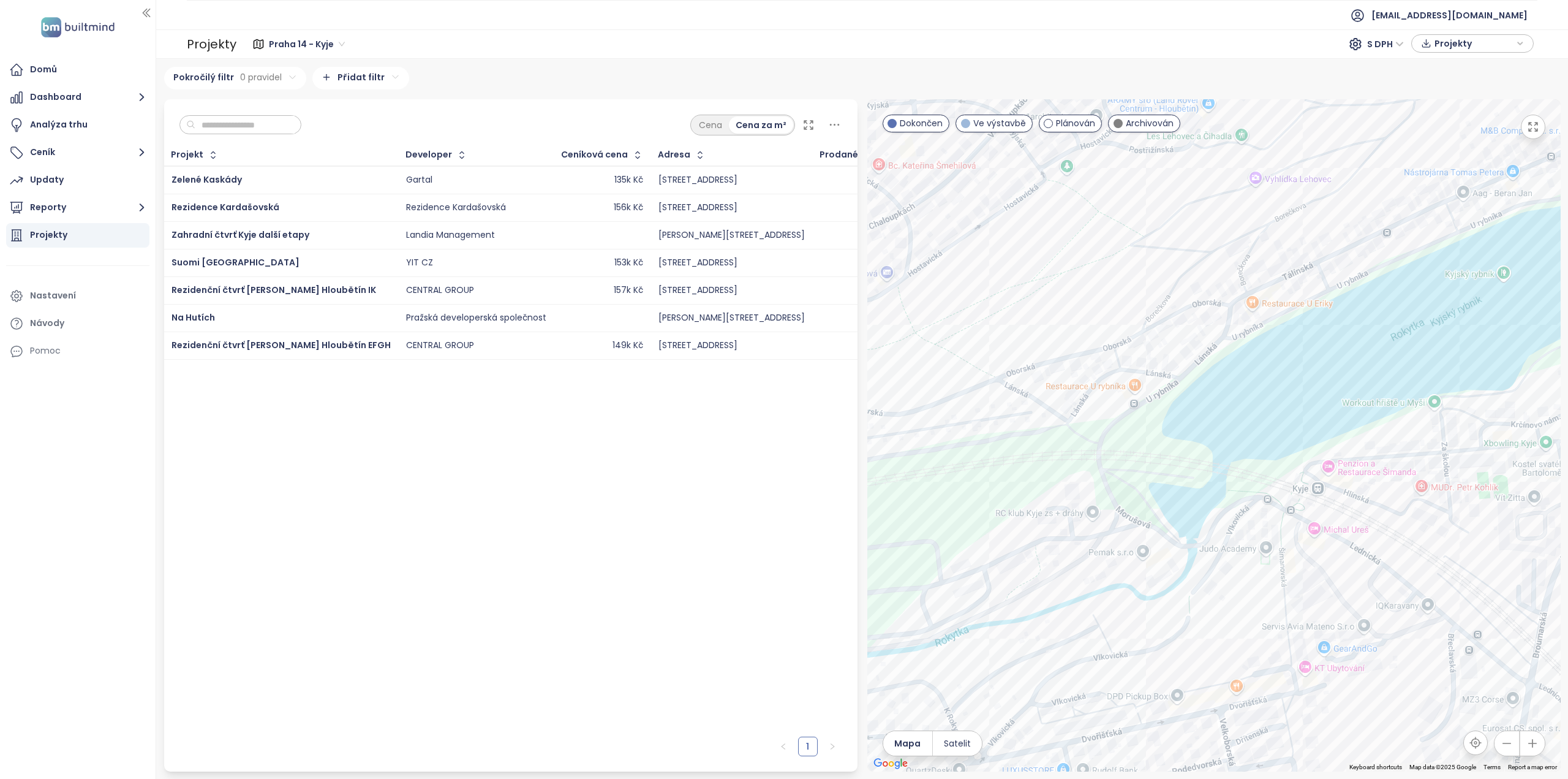
drag, startPoint x: 1126, startPoint y: 547, endPoint x: 1349, endPoint y: 513, distance: 225.6
click at [1349, 513] on div at bounding box center [1214, 436] width 693 height 672
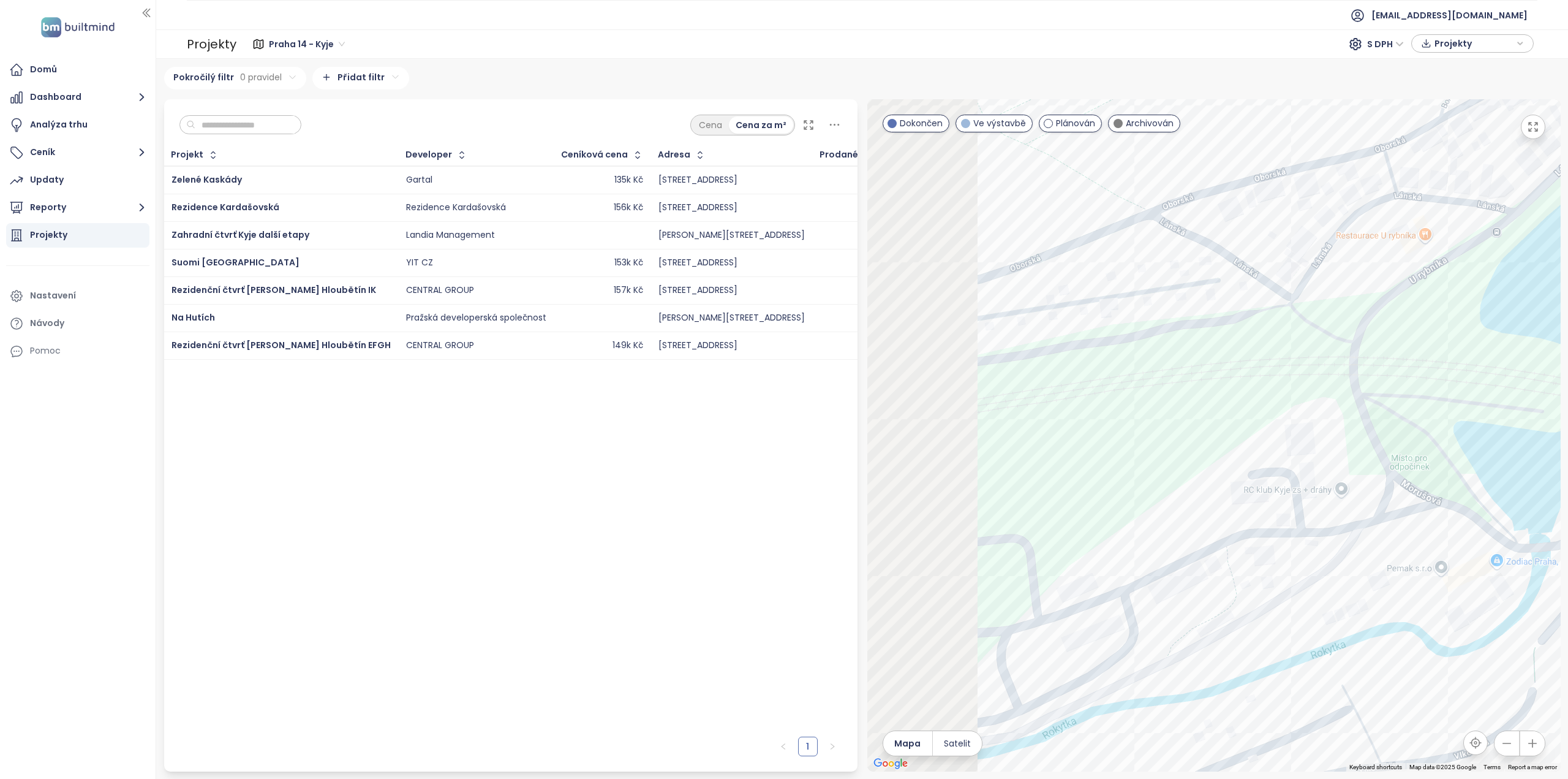
drag, startPoint x: 1137, startPoint y: 577, endPoint x: 1299, endPoint y: 564, distance: 162.5
click at [1299, 564] on div at bounding box center [1214, 436] width 693 height 672
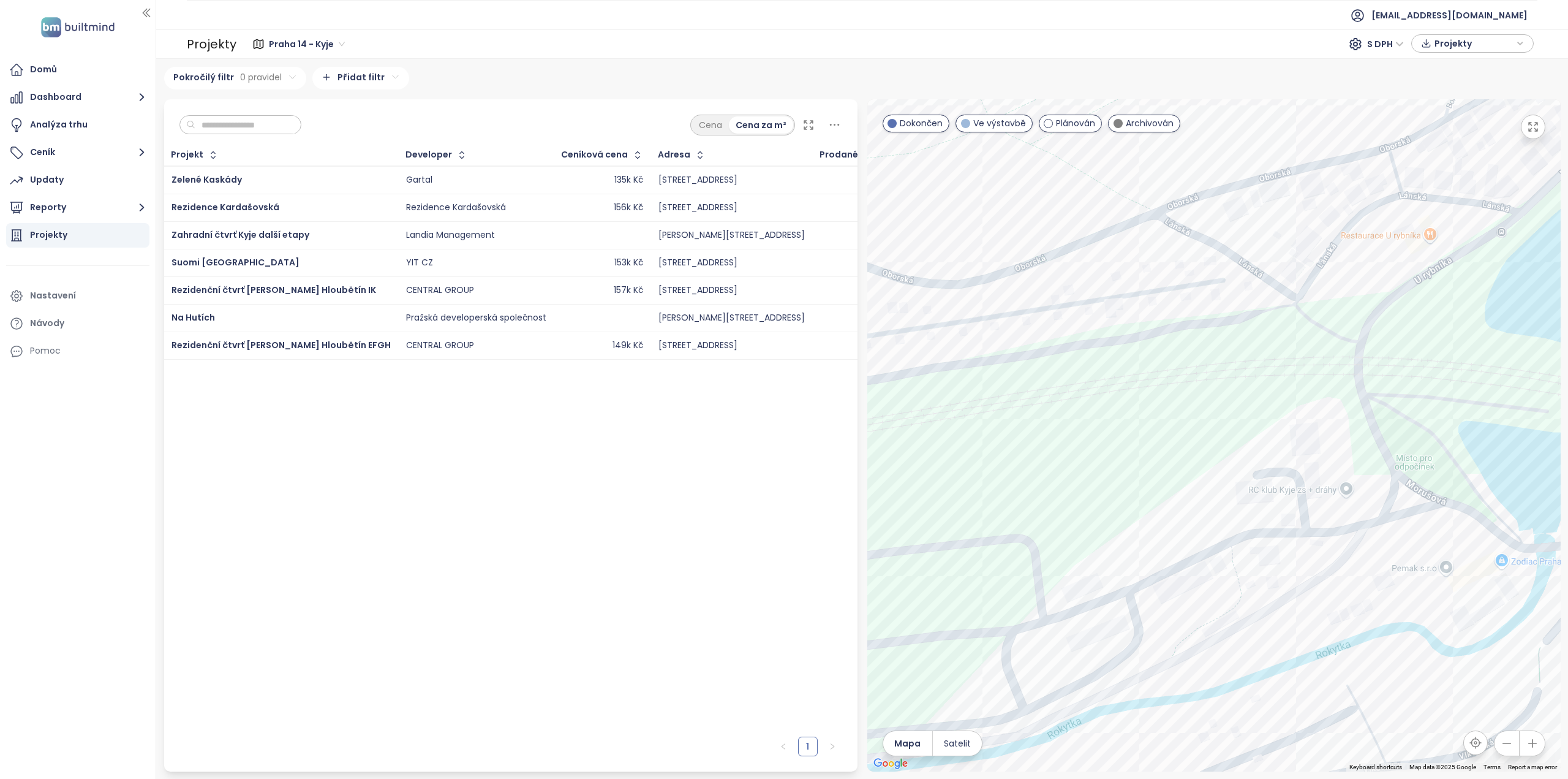
drag, startPoint x: 1253, startPoint y: 597, endPoint x: 1282, endPoint y: 532, distance: 71.2
click at [1278, 533] on div at bounding box center [1214, 436] width 693 height 672
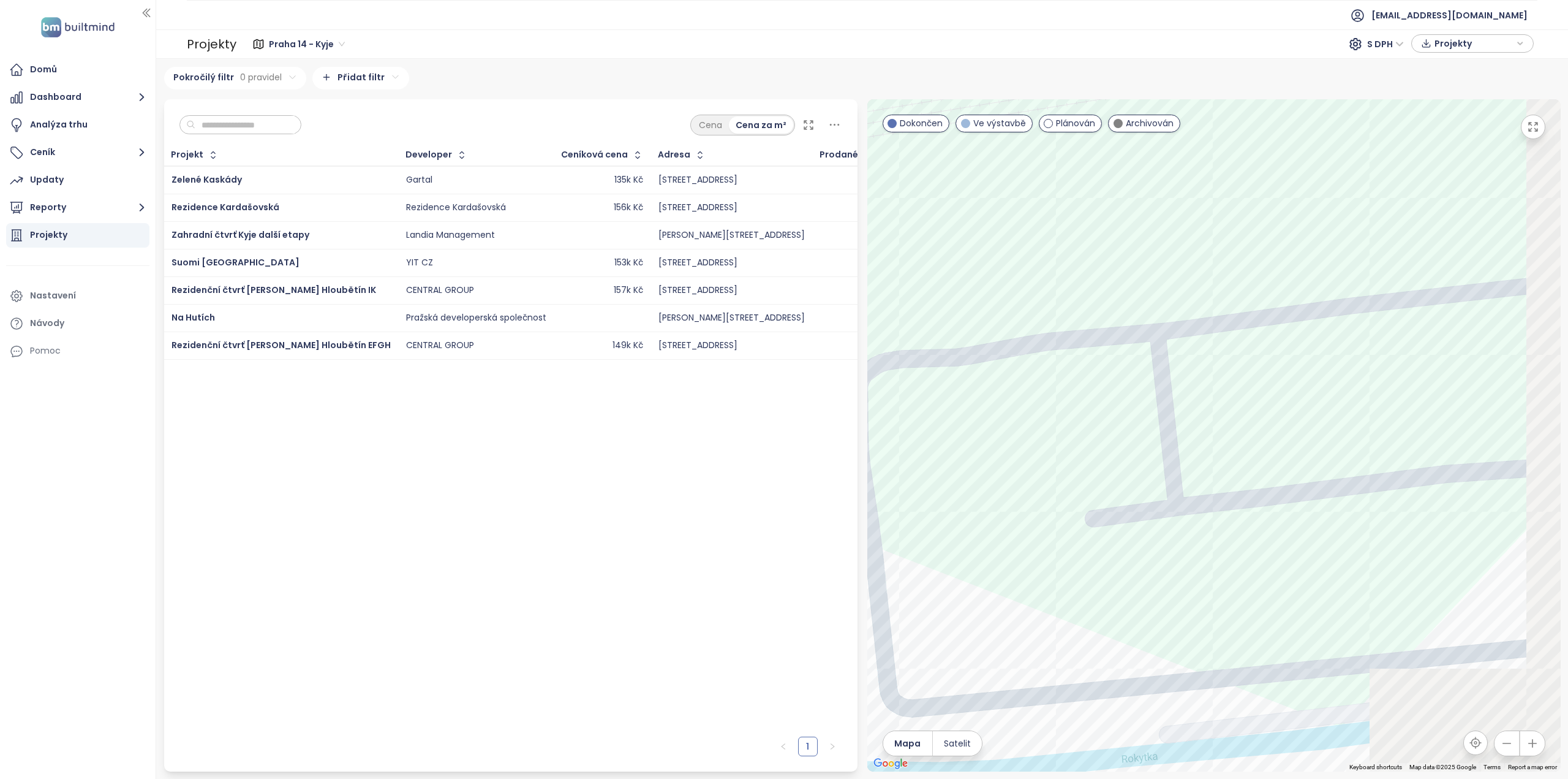
drag, startPoint x: 1328, startPoint y: 567, endPoint x: 975, endPoint y: 537, distance: 354.3
click at [966, 537] on div at bounding box center [1214, 436] width 693 height 672
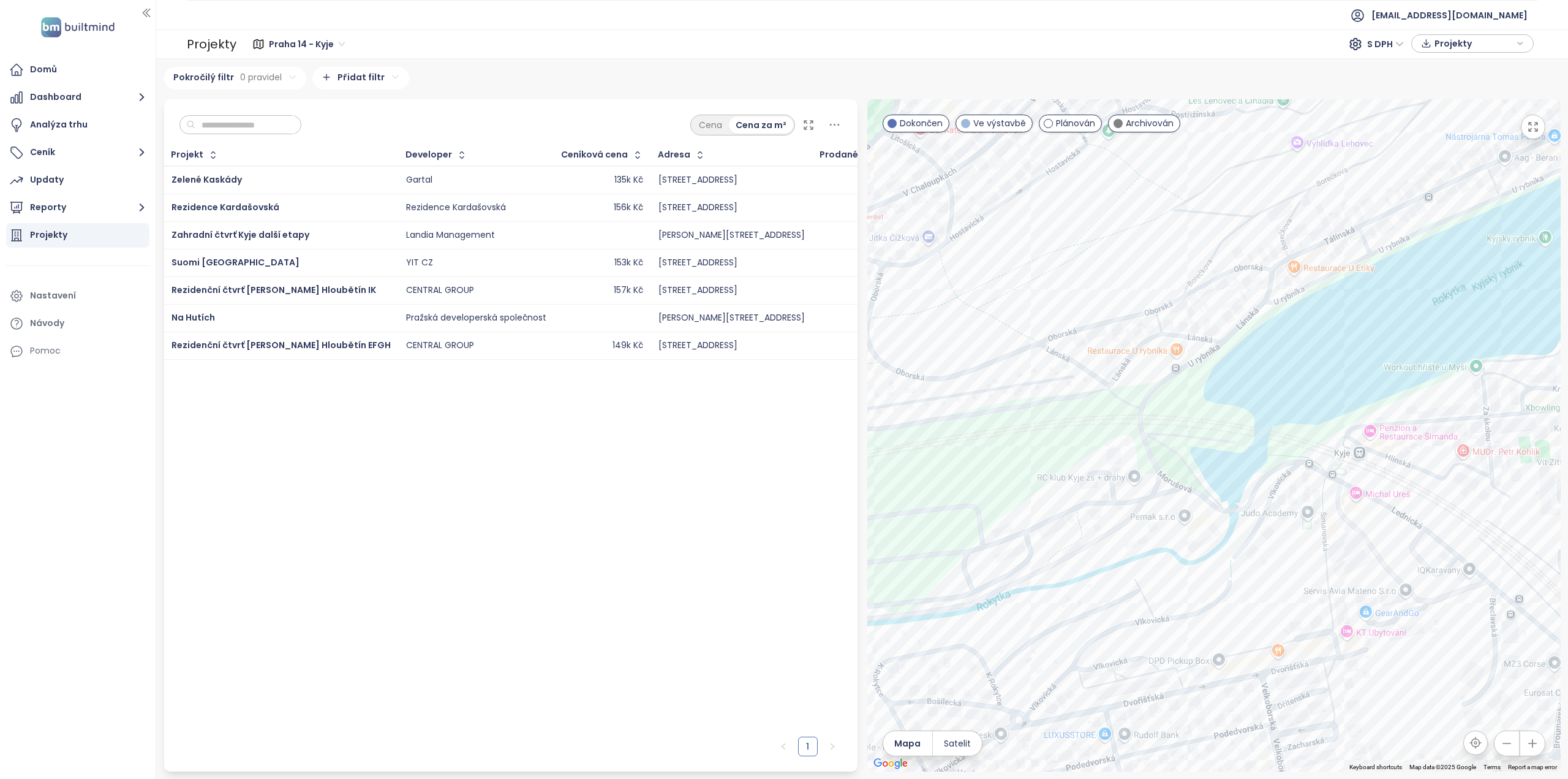
drag, startPoint x: 1364, startPoint y: 501, endPoint x: 1131, endPoint y: 552, distance: 238.5
click at [1131, 552] on div at bounding box center [1214, 436] width 693 height 672
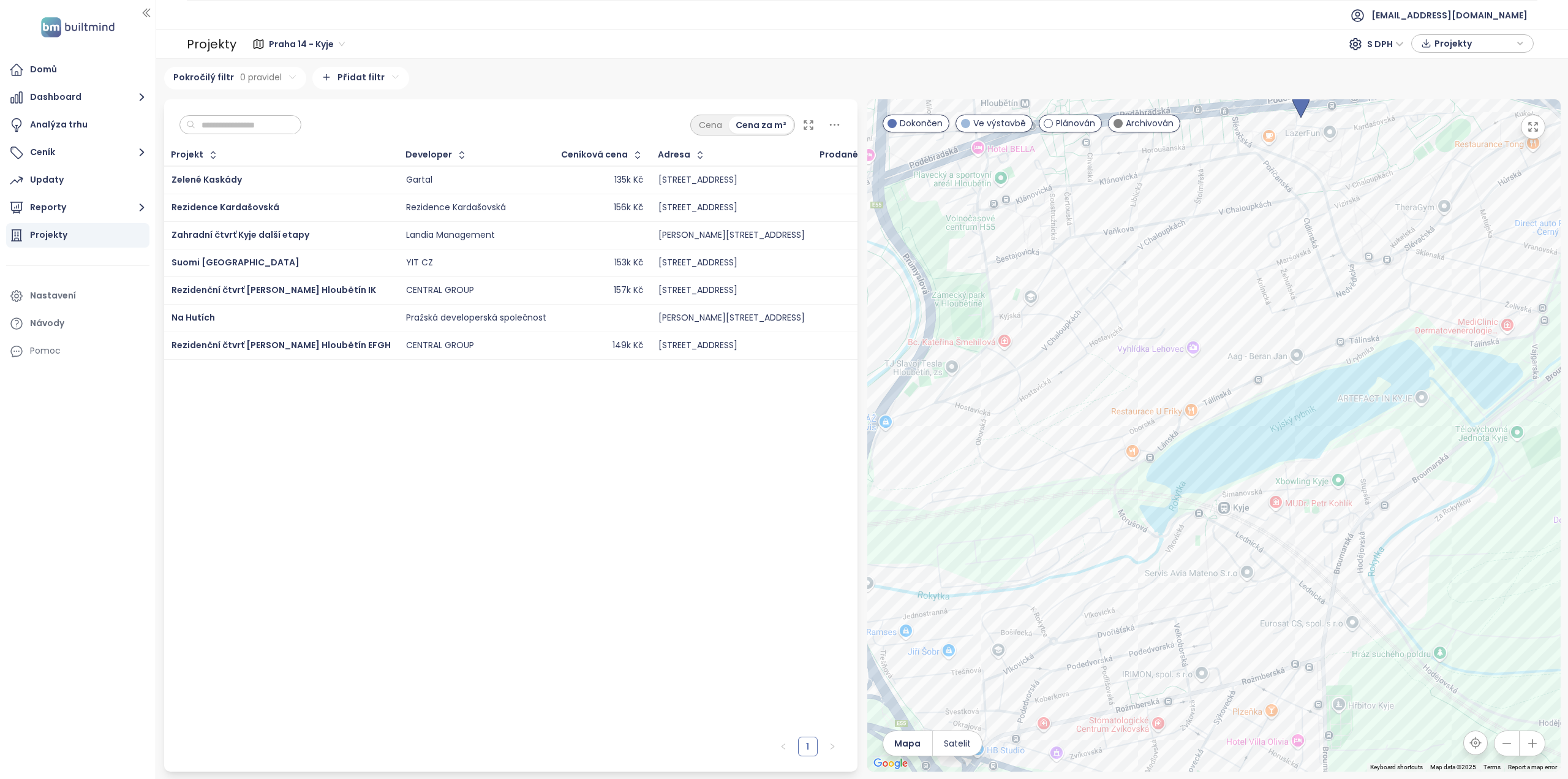
click at [1135, 122] on span "Archivován" at bounding box center [1149, 123] width 48 height 13
click at [1067, 122] on span "Plánován" at bounding box center [1076, 123] width 40 height 13
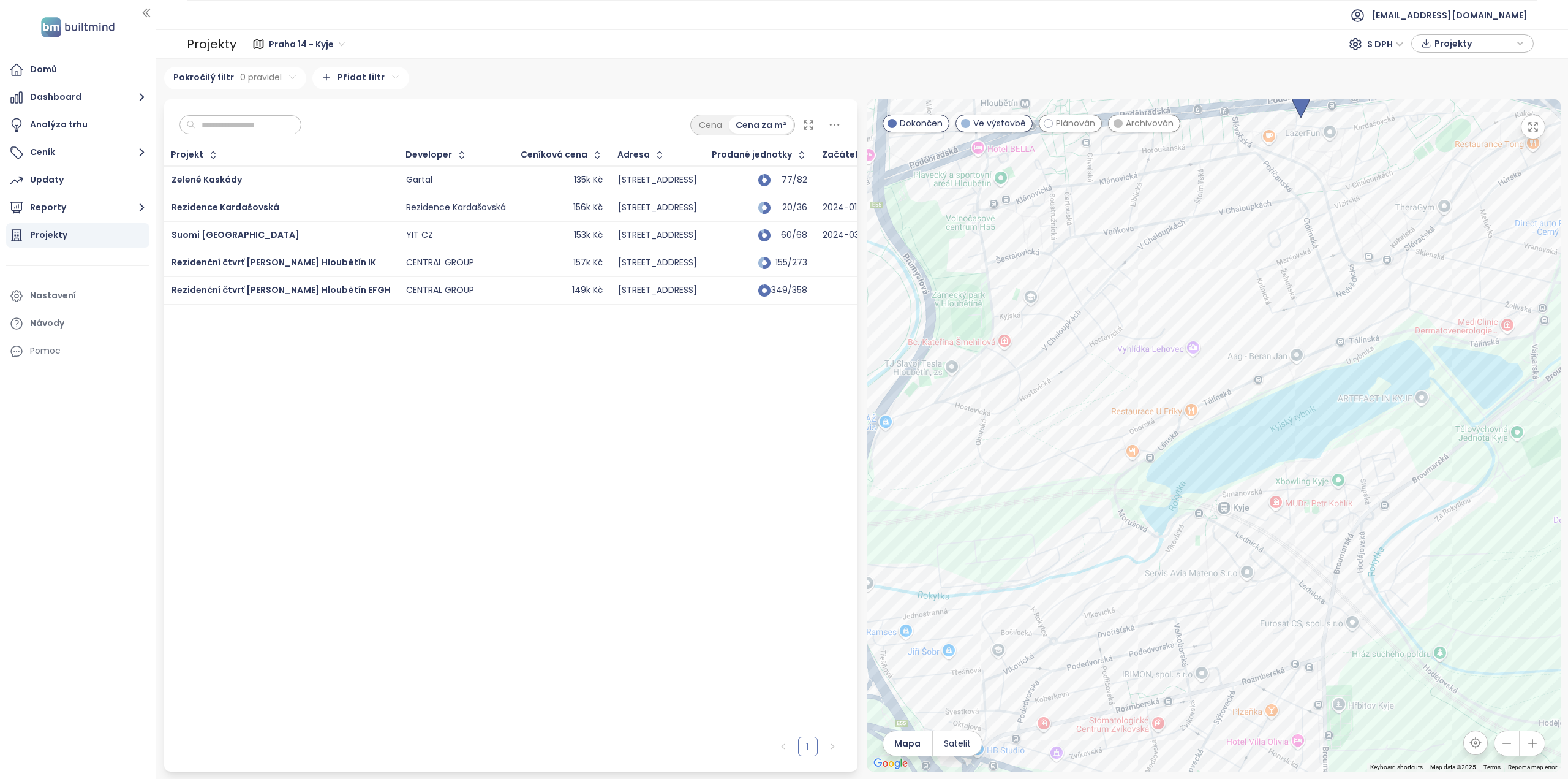
click at [1070, 125] on span "Plánován" at bounding box center [1076, 123] width 40 height 13
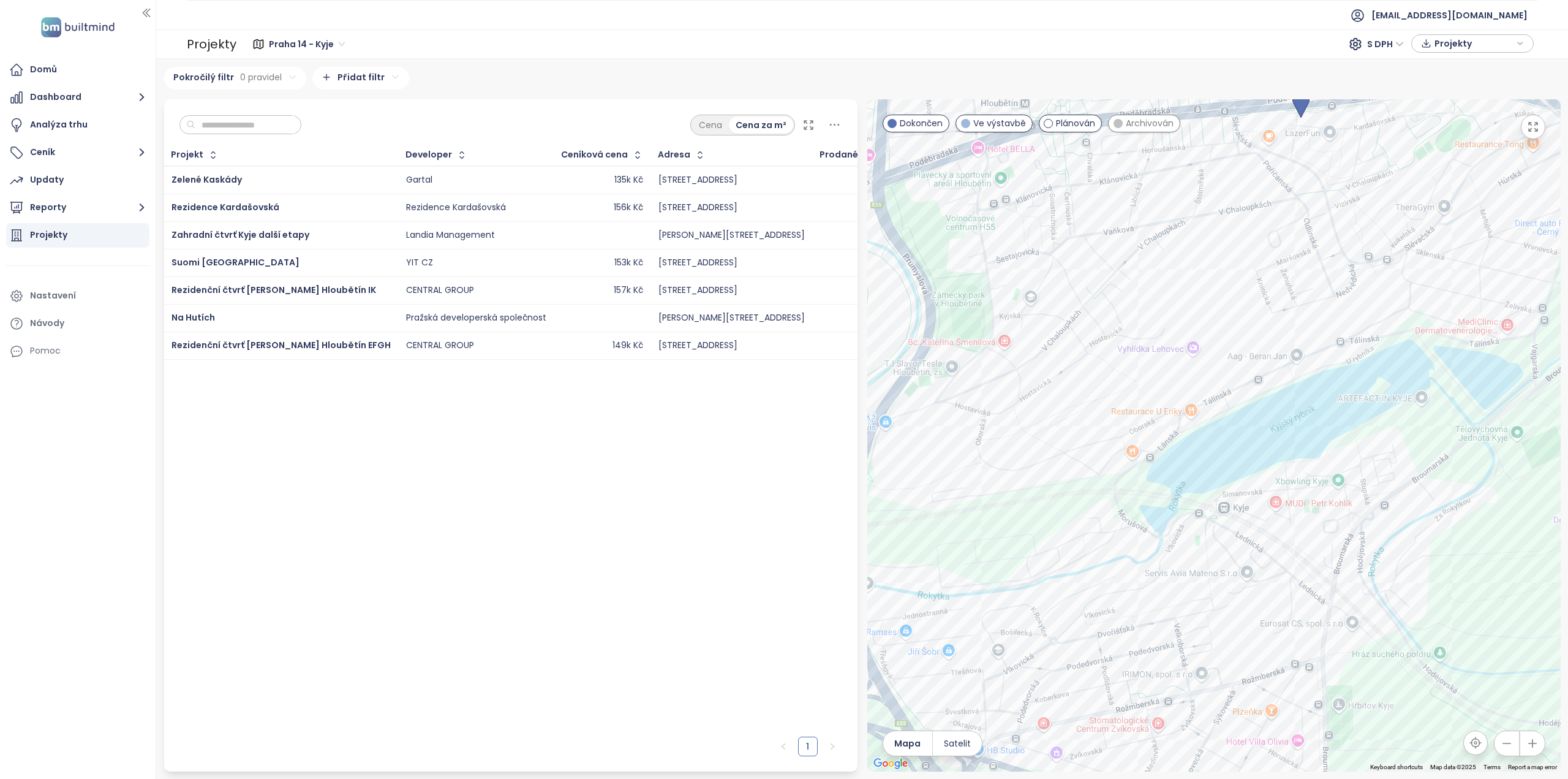
click at [1139, 127] on span "Archivován" at bounding box center [1149, 123] width 48 height 13
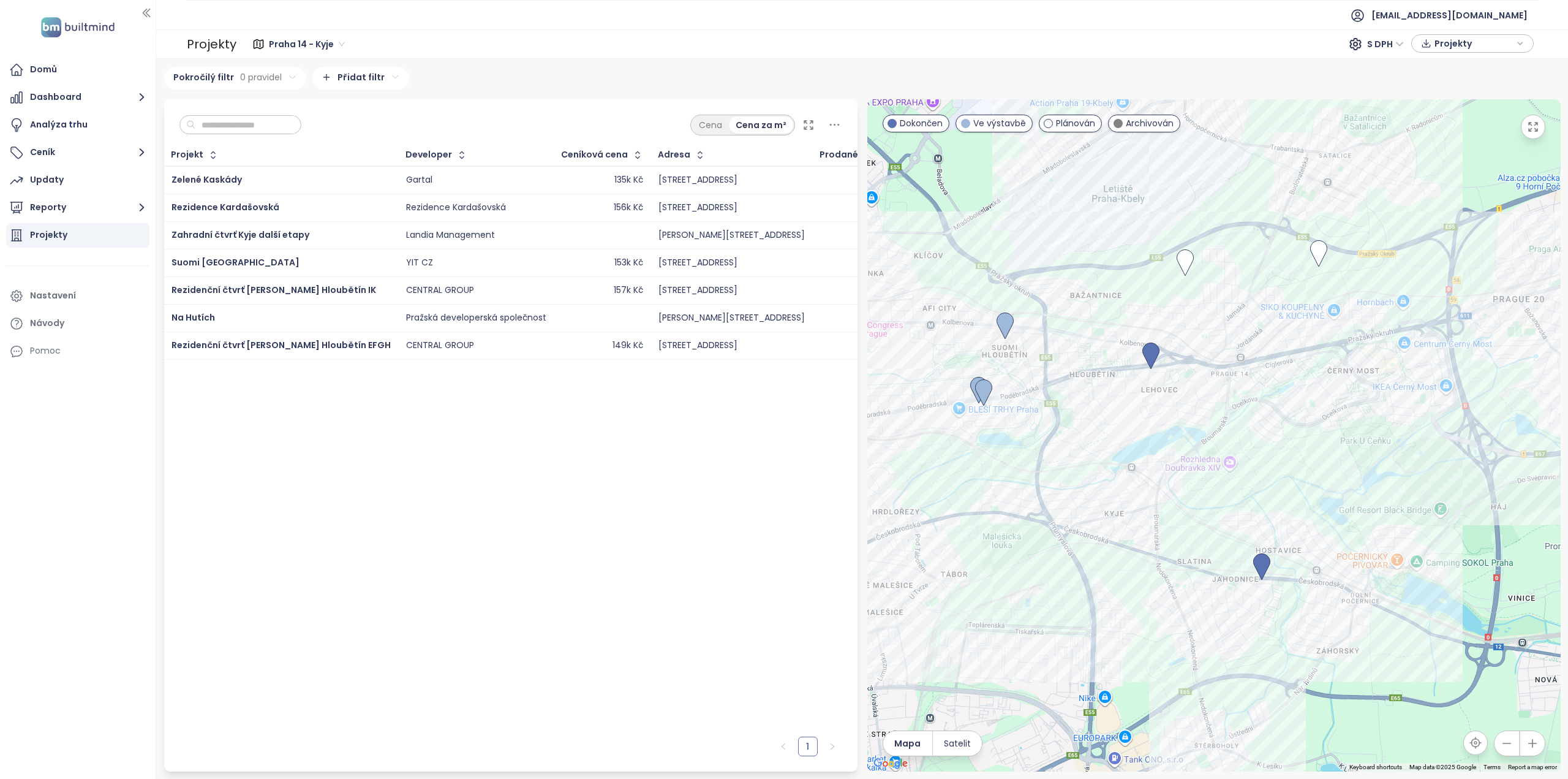
drag, startPoint x: 1287, startPoint y: 376, endPoint x: 1177, endPoint y: 405, distance: 113.8
click at [1177, 405] on div at bounding box center [1214, 436] width 693 height 672
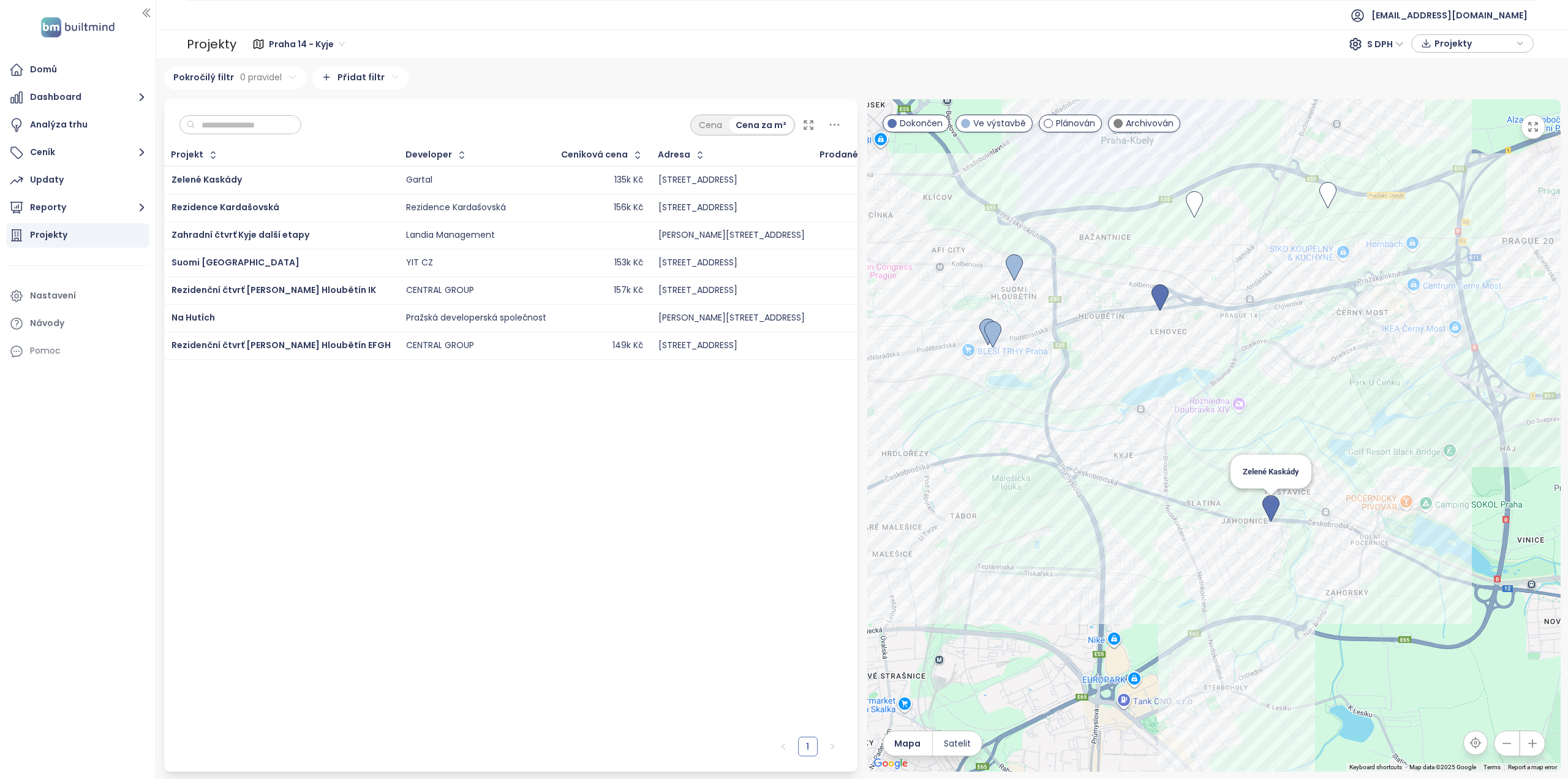
click at [1270, 497] on img at bounding box center [1271, 509] width 17 height 27
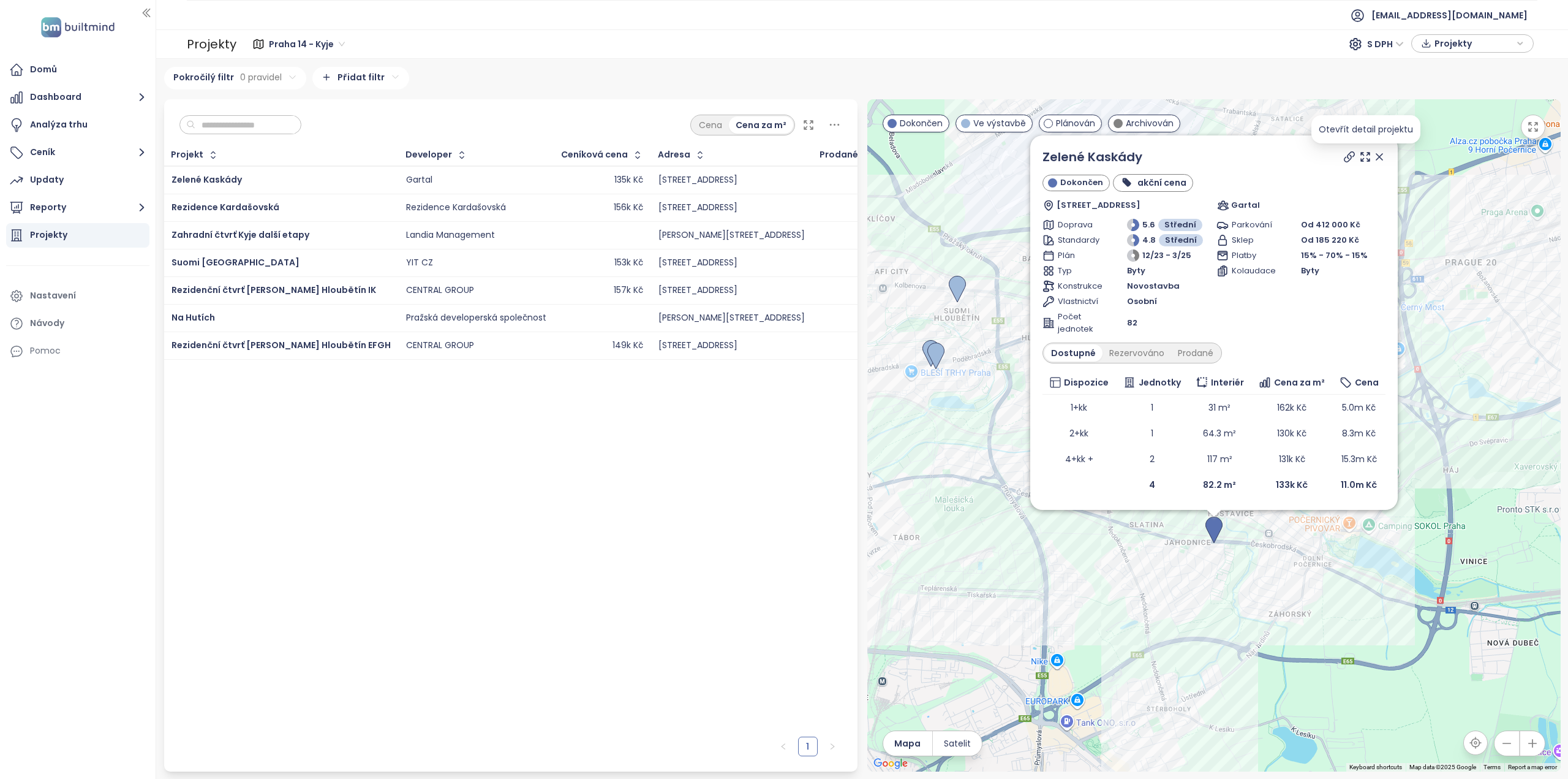
drag, startPoint x: 1382, startPoint y: 158, endPoint x: 1375, endPoint y: 160, distance: 7.3
click at [1382, 157] on icon at bounding box center [1379, 156] width 12 height 12
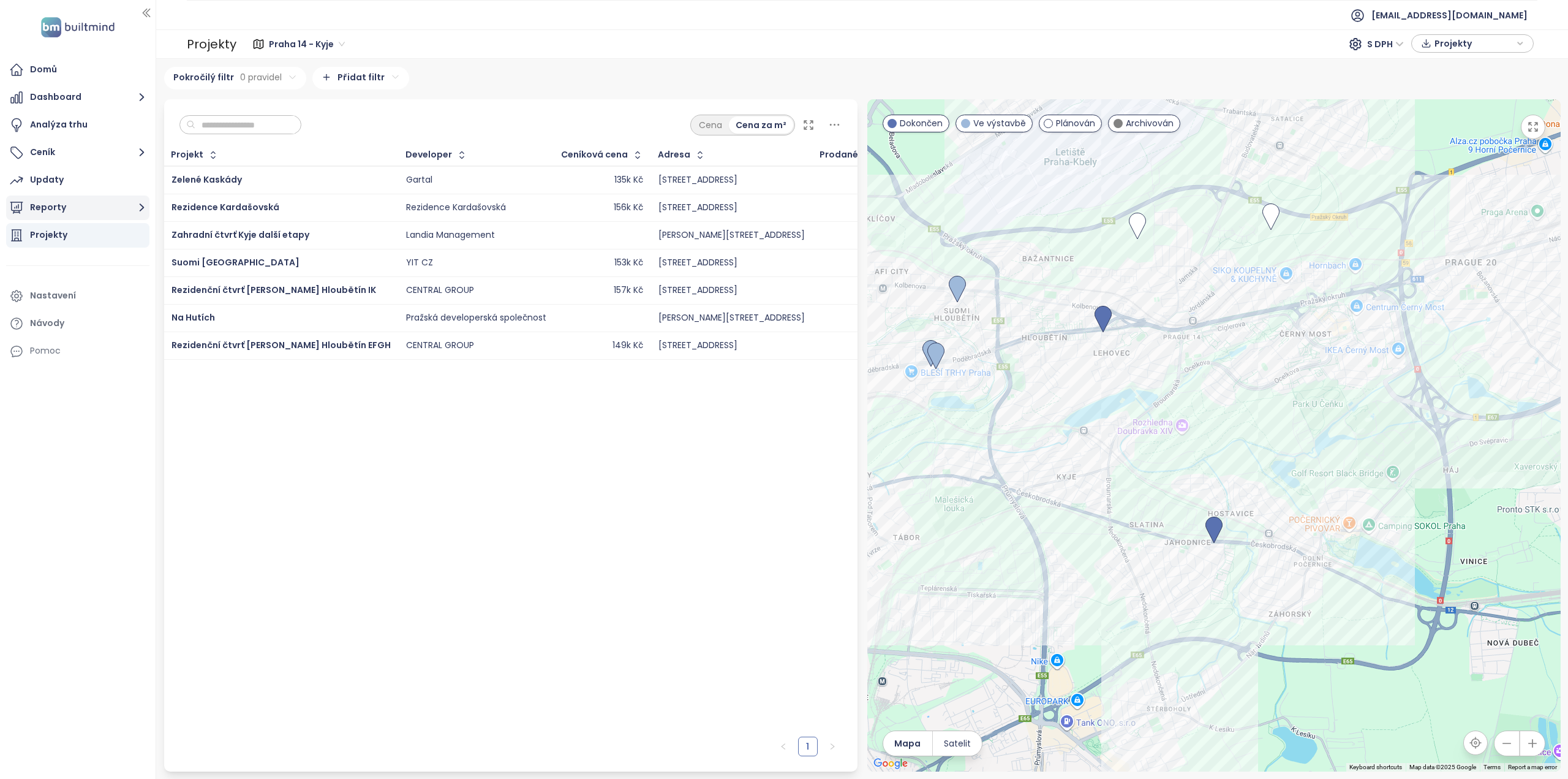
click at [37, 212] on button "Reporty" at bounding box center [78, 208] width 143 height 25
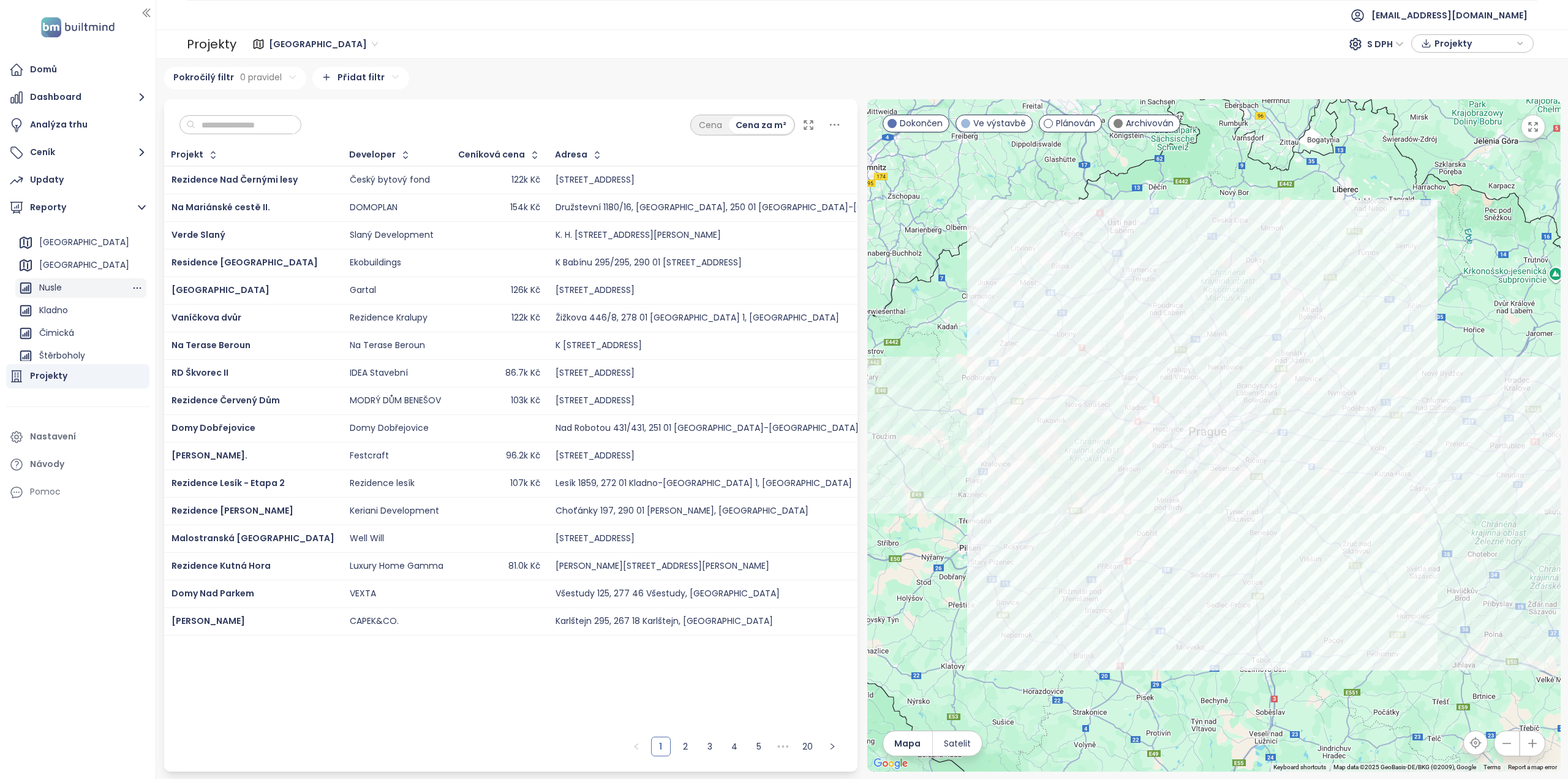
scroll to position [0, 0]
drag, startPoint x: 74, startPoint y: 239, endPoint x: 144, endPoint y: 256, distance: 72.0
click at [74, 239] on div "Přidat report" at bounding box center [66, 236] width 53 height 16
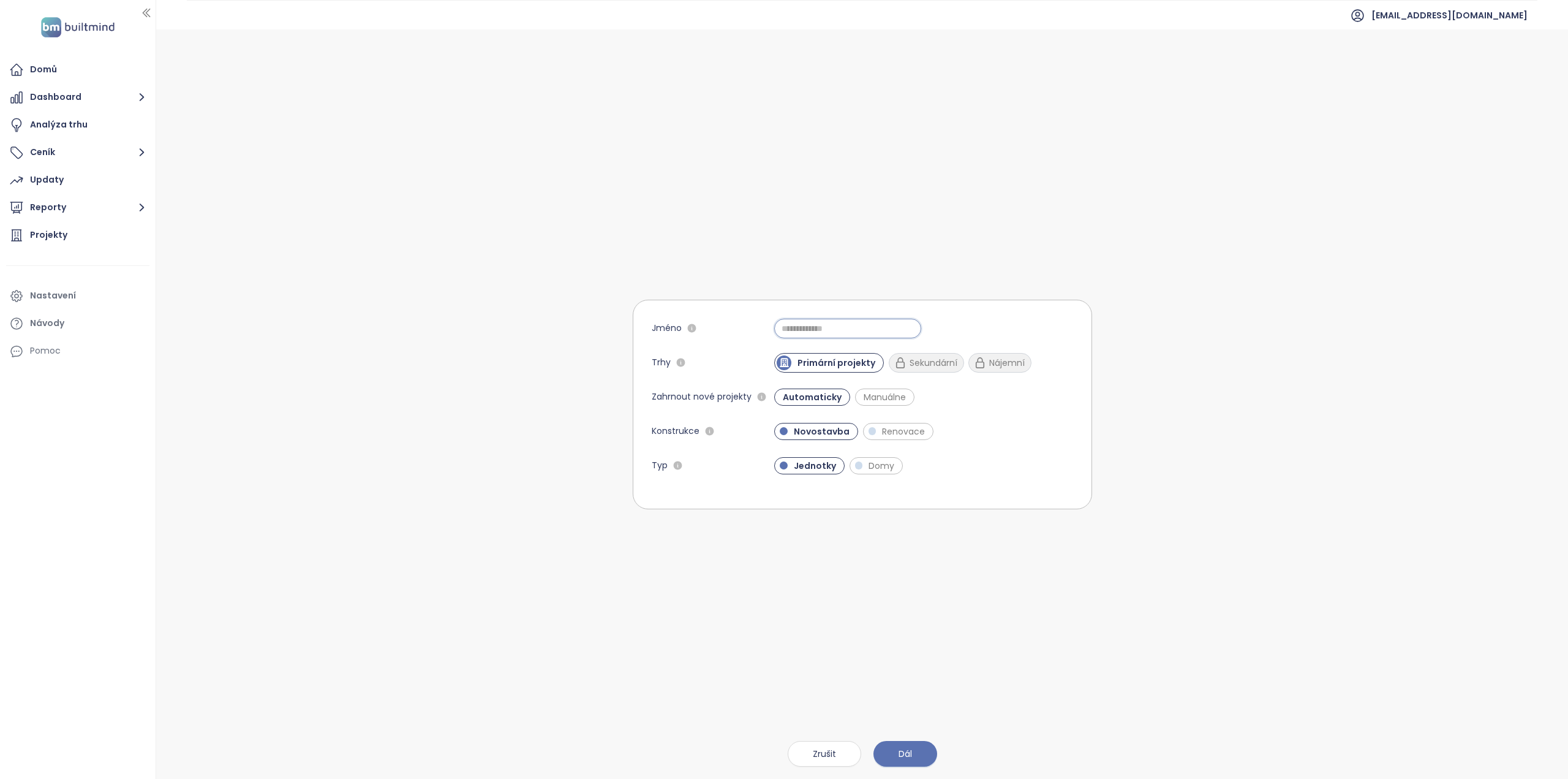
click at [802, 326] on input "Jméno" at bounding box center [847, 328] width 147 height 20
type input "**********"
click at [882, 464] on span "Domy" at bounding box center [881, 465] width 38 height 12
click at [916, 755] on button "Dál" at bounding box center [905, 754] width 64 height 25
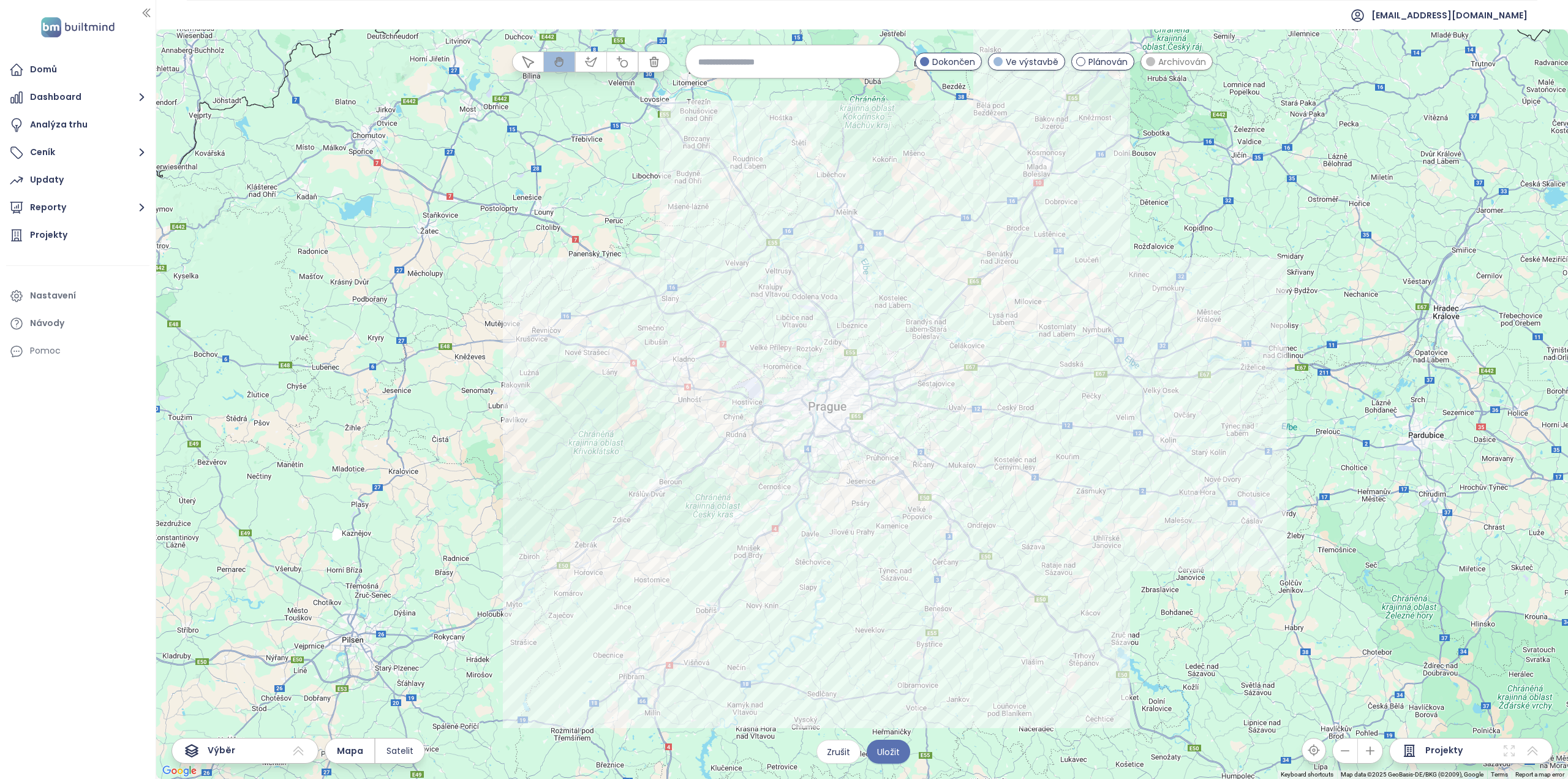
click at [721, 61] on input at bounding box center [792, 61] width 188 height 26
type input "*******"
click at [728, 90] on span "Bohnice" at bounding box center [715, 91] width 59 height 20
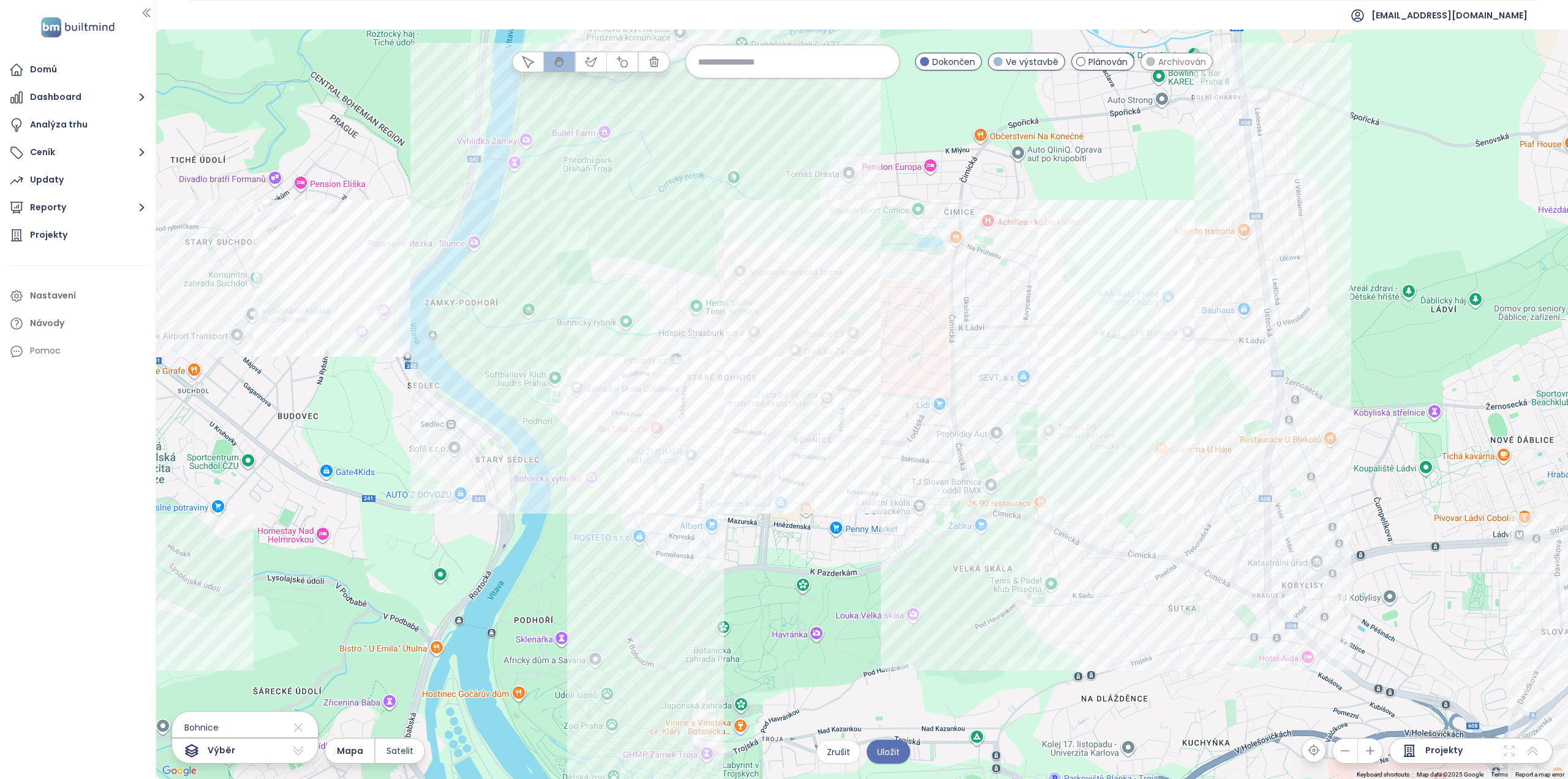
drag, startPoint x: 683, startPoint y: 485, endPoint x: 698, endPoint y: 483, distance: 15.1
click at [698, 483] on div at bounding box center [862, 404] width 1412 height 749
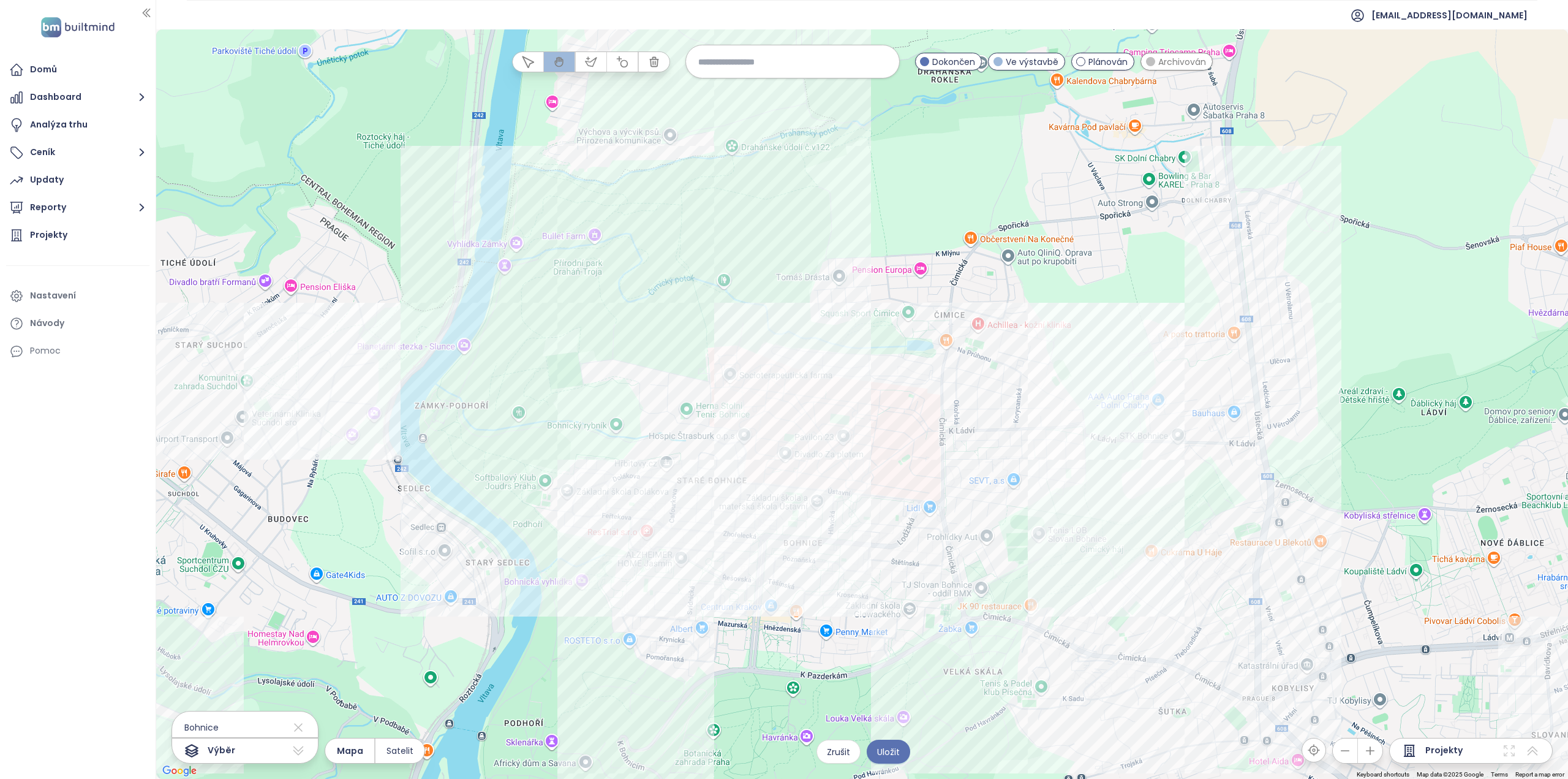
drag, startPoint x: 817, startPoint y: 342, endPoint x: 807, endPoint y: 450, distance: 108.5
click at [807, 450] on div at bounding box center [862, 404] width 1412 height 749
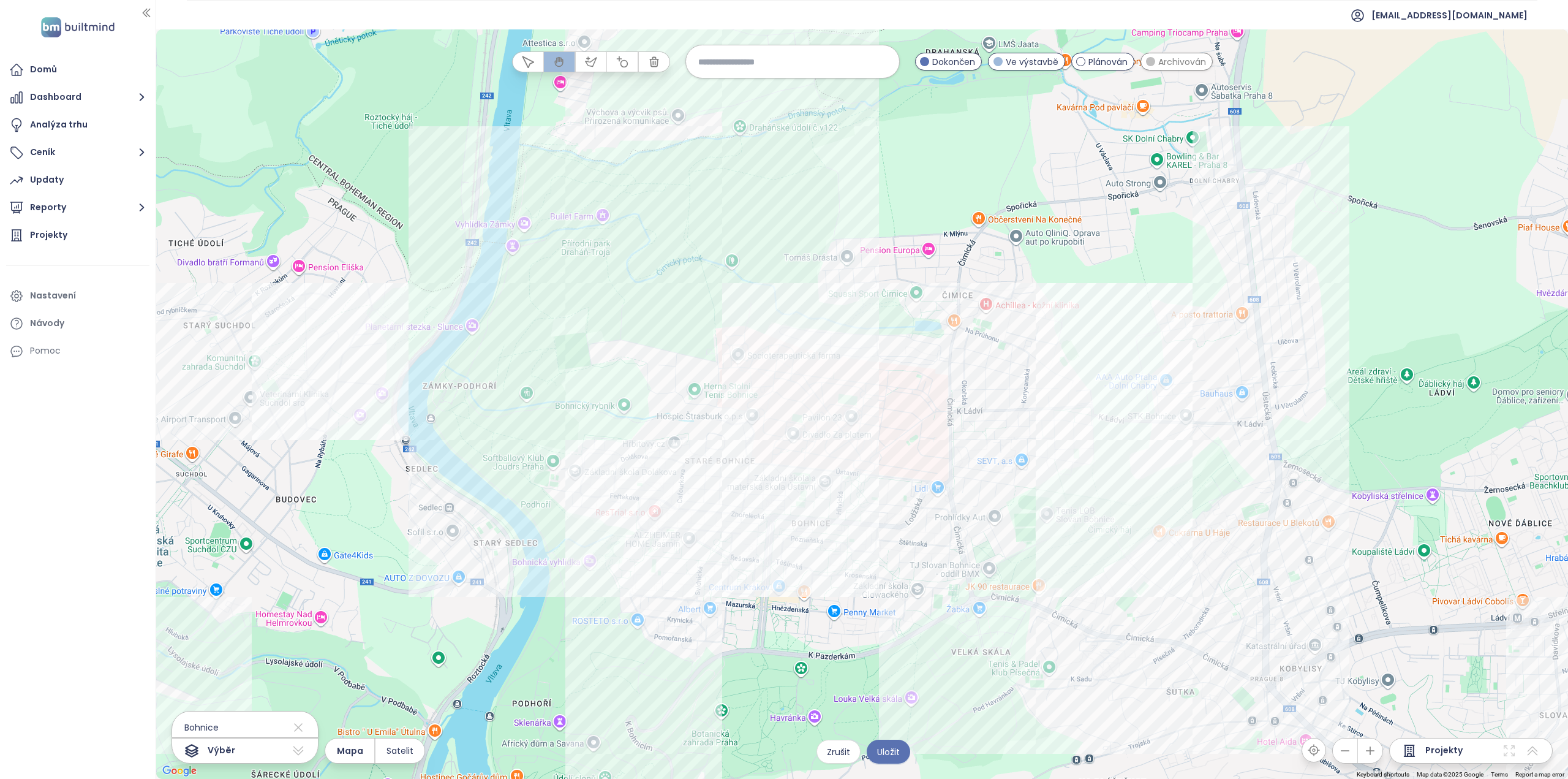
drag, startPoint x: 694, startPoint y: 655, endPoint x: 704, endPoint y: 629, distance: 27.9
click at [704, 629] on div at bounding box center [862, 404] width 1412 height 749
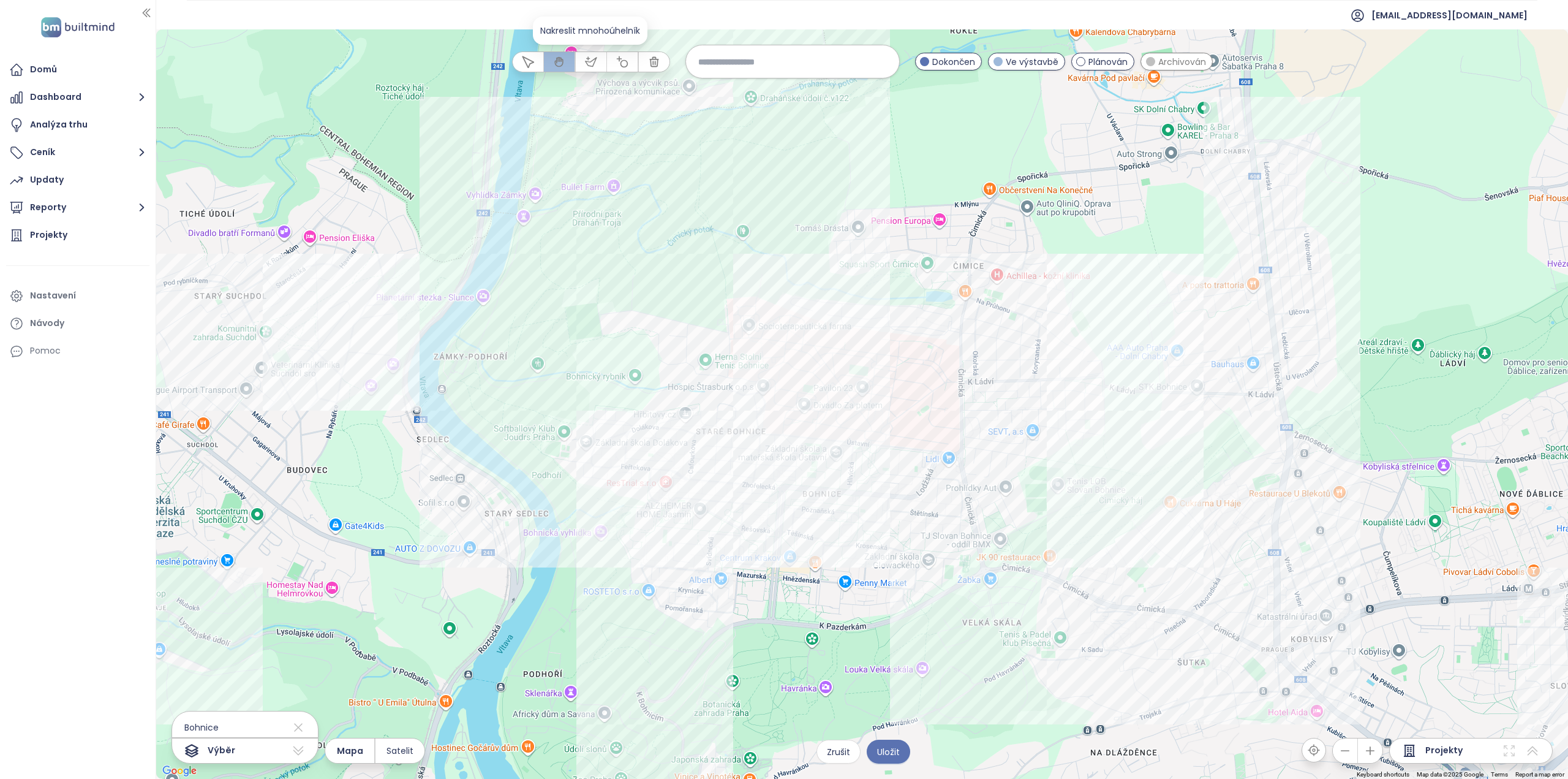
click at [590, 62] on icon "button" at bounding box center [590, 61] width 11 height 8
click at [544, 518] on div at bounding box center [863, 404] width 1412 height 749
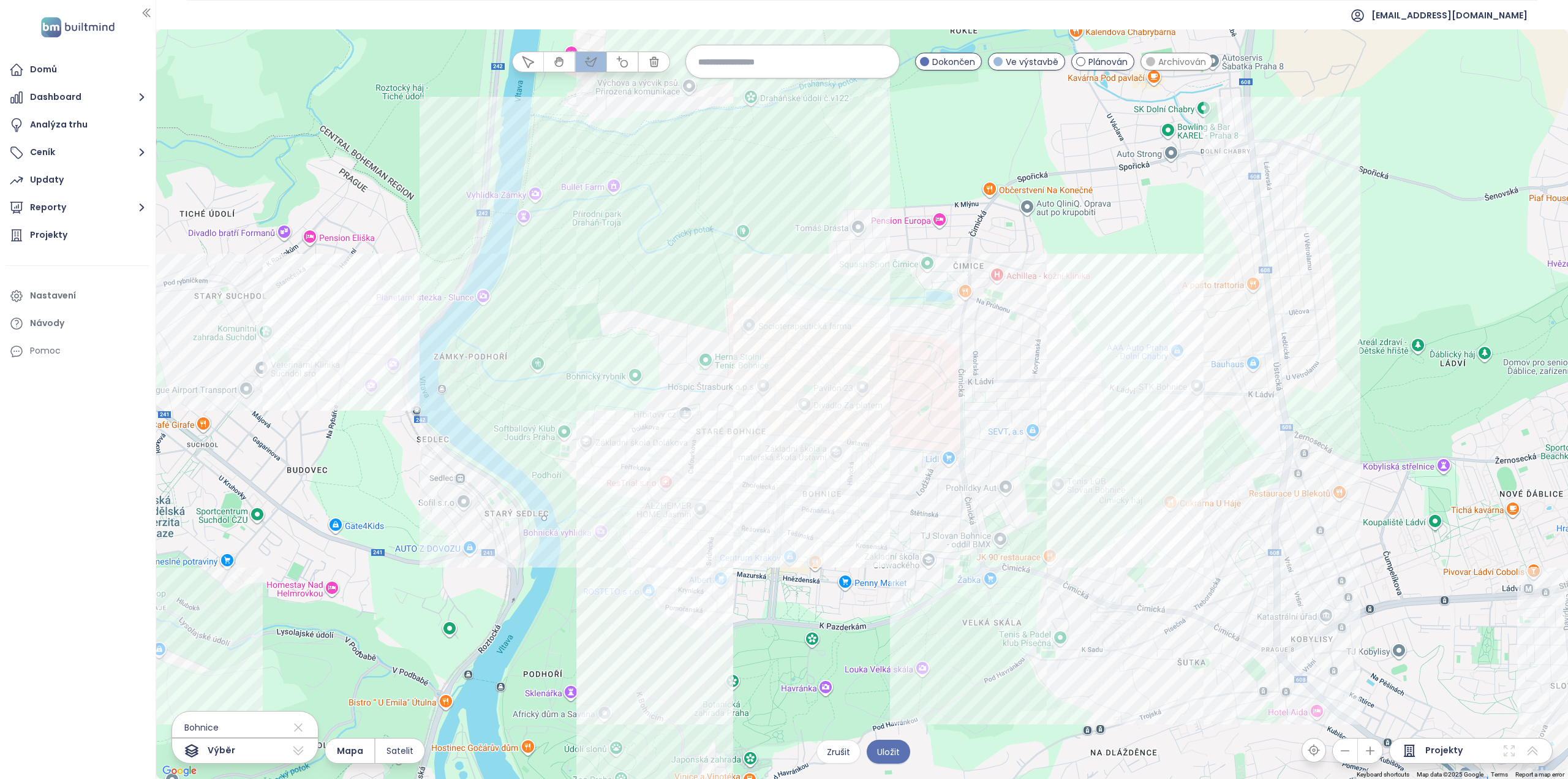
drag, startPoint x: 686, startPoint y: 635, endPoint x: 702, endPoint y: 632, distance: 16.3
click at [686, 636] on div at bounding box center [863, 404] width 1412 height 749
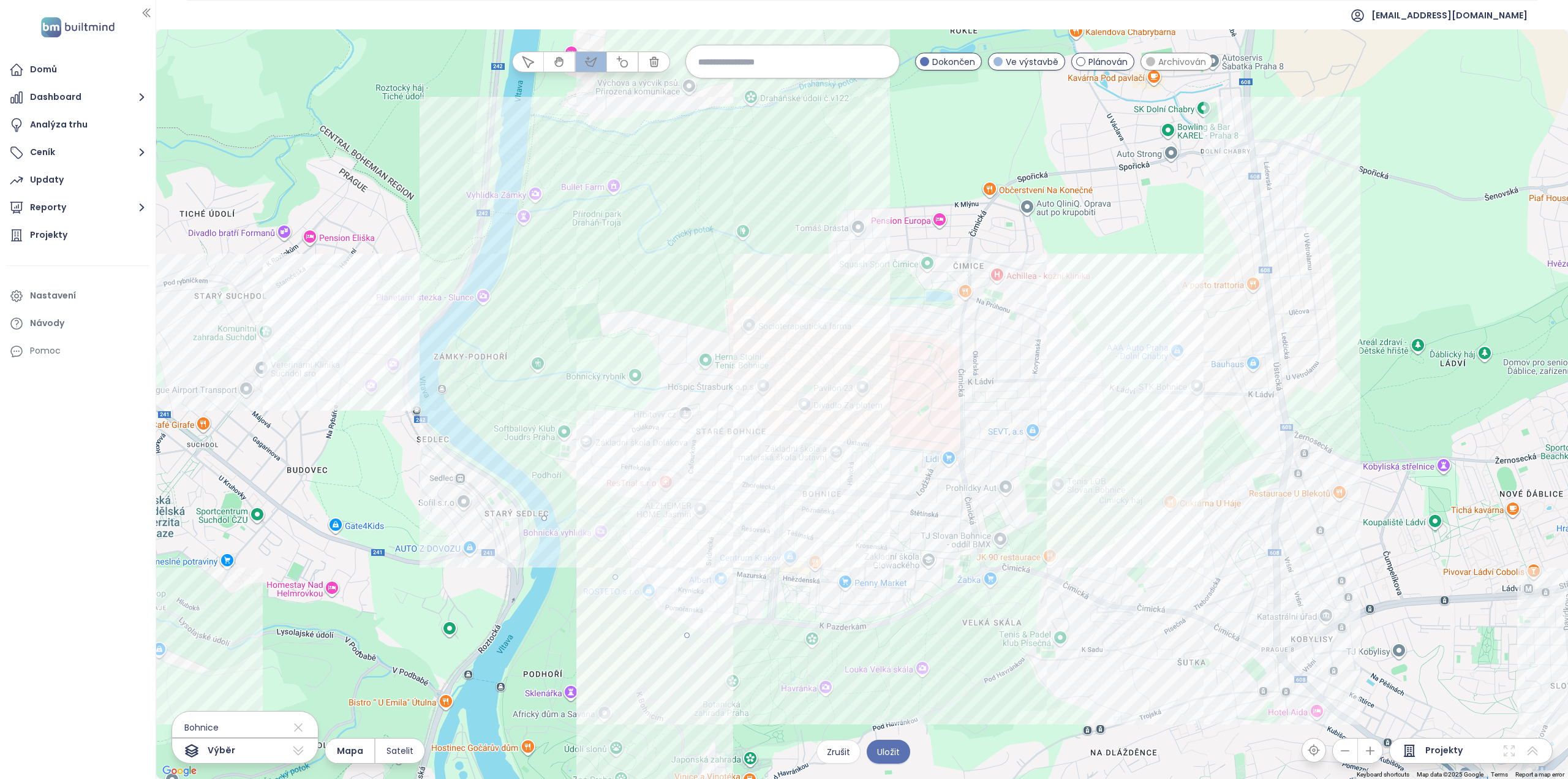
click at [819, 521] on div at bounding box center [863, 404] width 1412 height 749
click at [599, 484] on div at bounding box center [863, 404] width 1412 height 749
click at [548, 520] on div at bounding box center [863, 404] width 1412 height 749
click at [543, 518] on div at bounding box center [863, 404] width 1412 height 749
click at [730, 302] on div at bounding box center [863, 404] width 1412 height 749
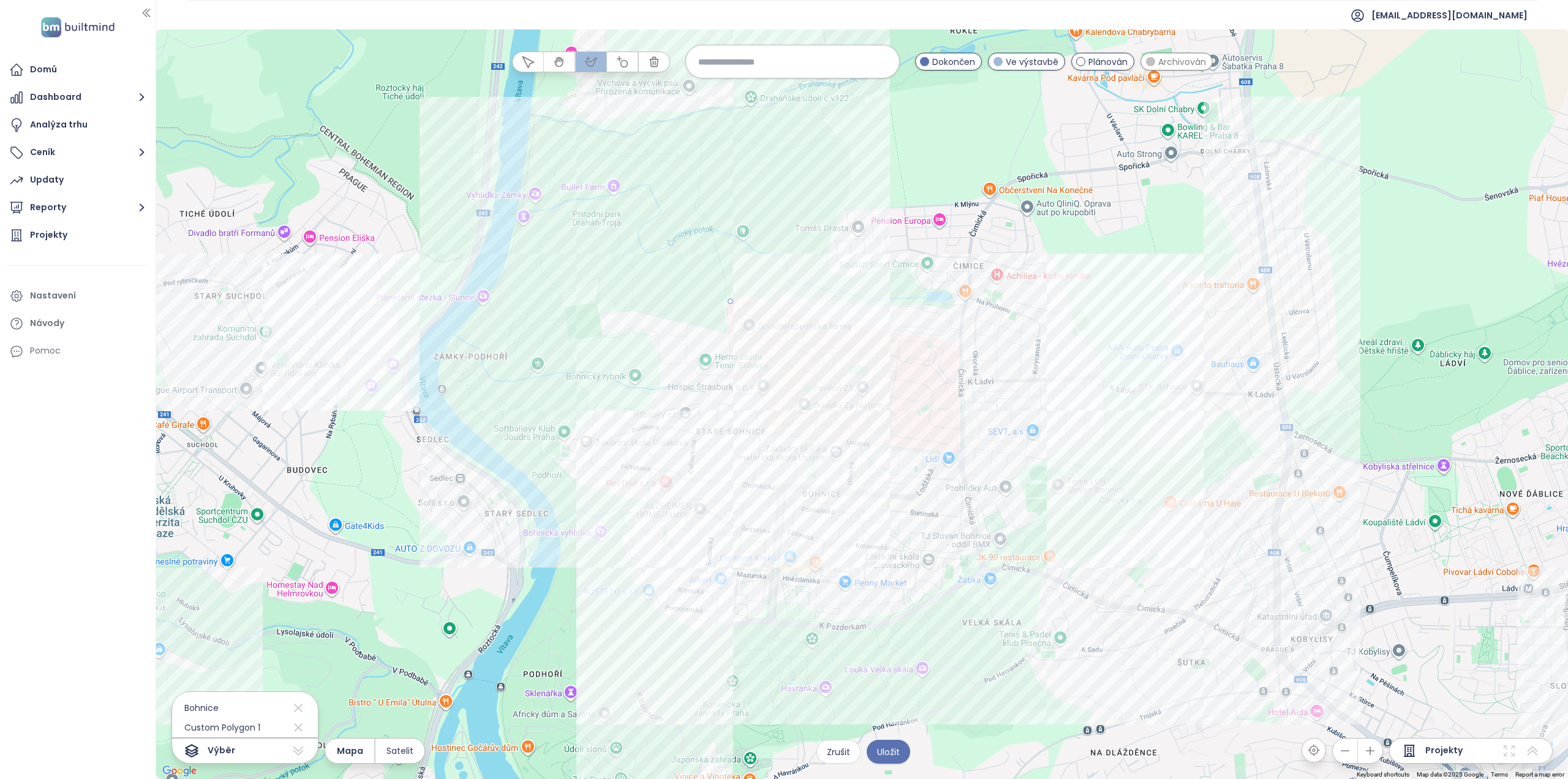
click at [870, 266] on div at bounding box center [863, 404] width 1412 height 749
click at [950, 291] on div at bounding box center [863, 404] width 1412 height 749
click at [940, 347] on div at bounding box center [863, 404] width 1412 height 749
click at [731, 303] on div at bounding box center [863, 404] width 1412 height 749
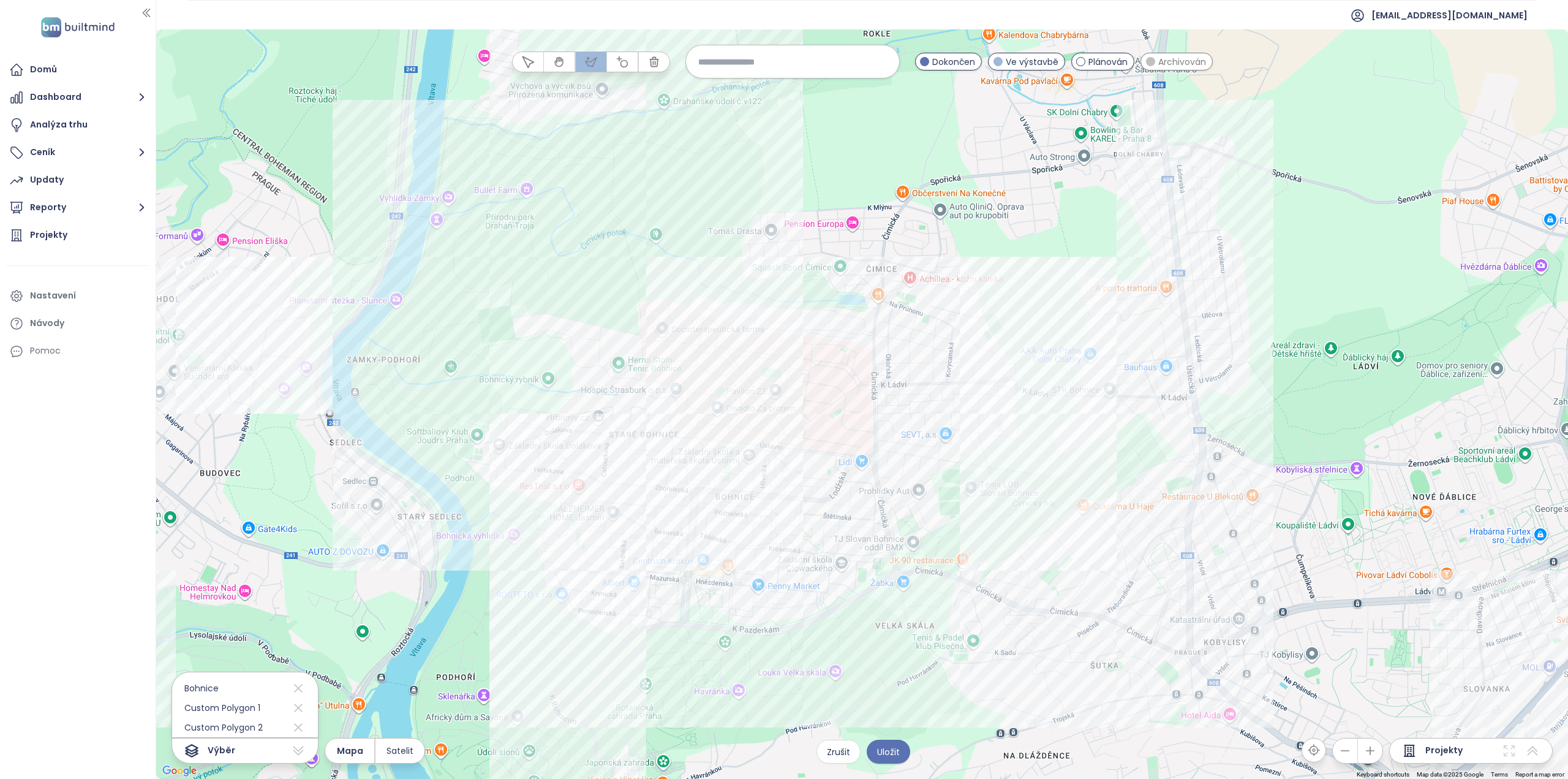
click at [1023, 234] on div at bounding box center [863, 404] width 1412 height 749
drag, startPoint x: 1007, startPoint y: 441, endPoint x: 1098, endPoint y: 435, distance: 91.2
click at [1007, 442] on div at bounding box center [863, 404] width 1412 height 749
click at [1137, 428] on div at bounding box center [863, 404] width 1412 height 749
click at [1165, 118] on div at bounding box center [863, 404] width 1412 height 749
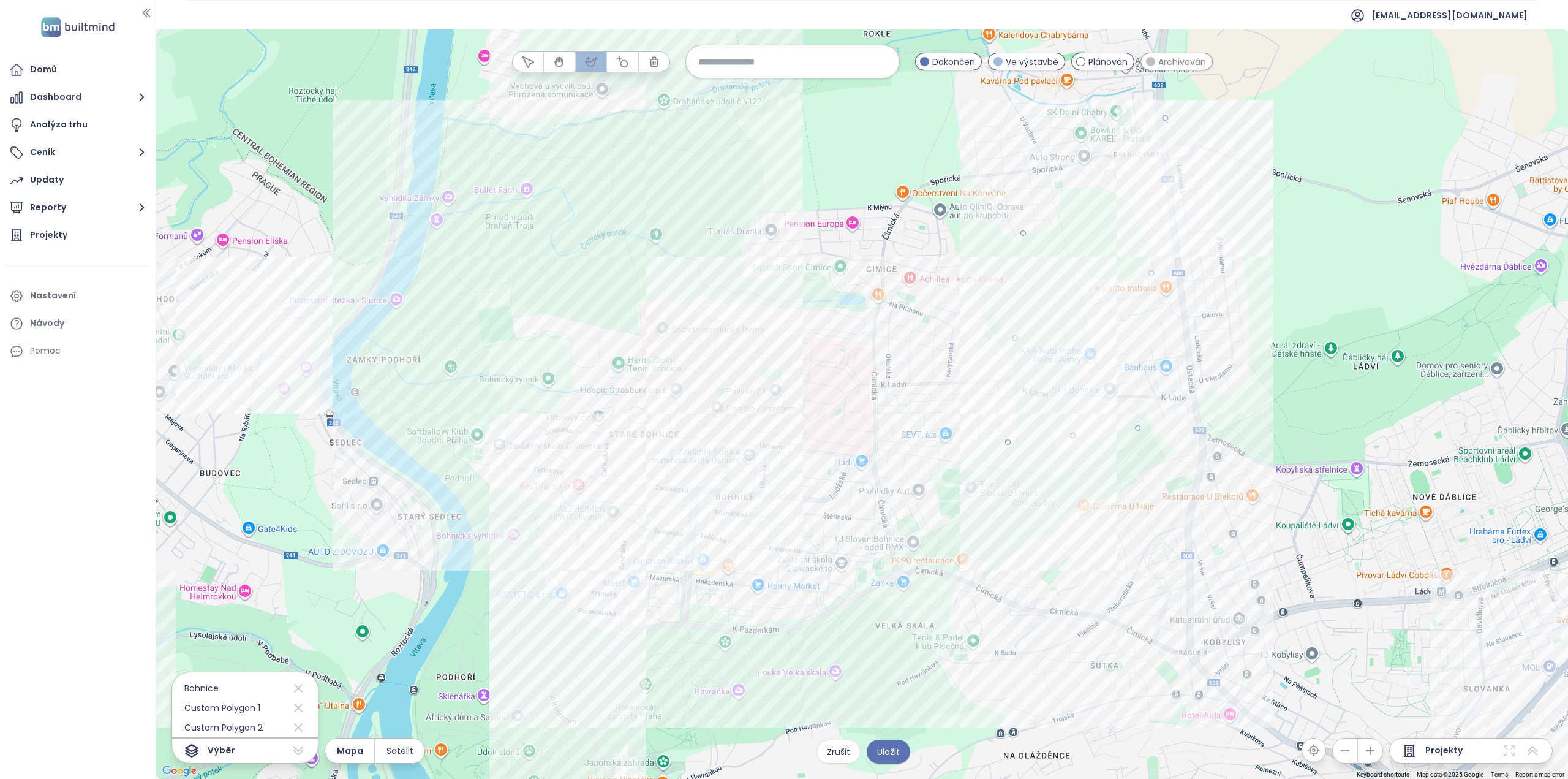
click at [1032, 127] on div at bounding box center [863, 404] width 1412 height 749
click at [1024, 230] on div at bounding box center [863, 404] width 1412 height 749
click at [887, 752] on span "Uložit" at bounding box center [888, 751] width 23 height 13
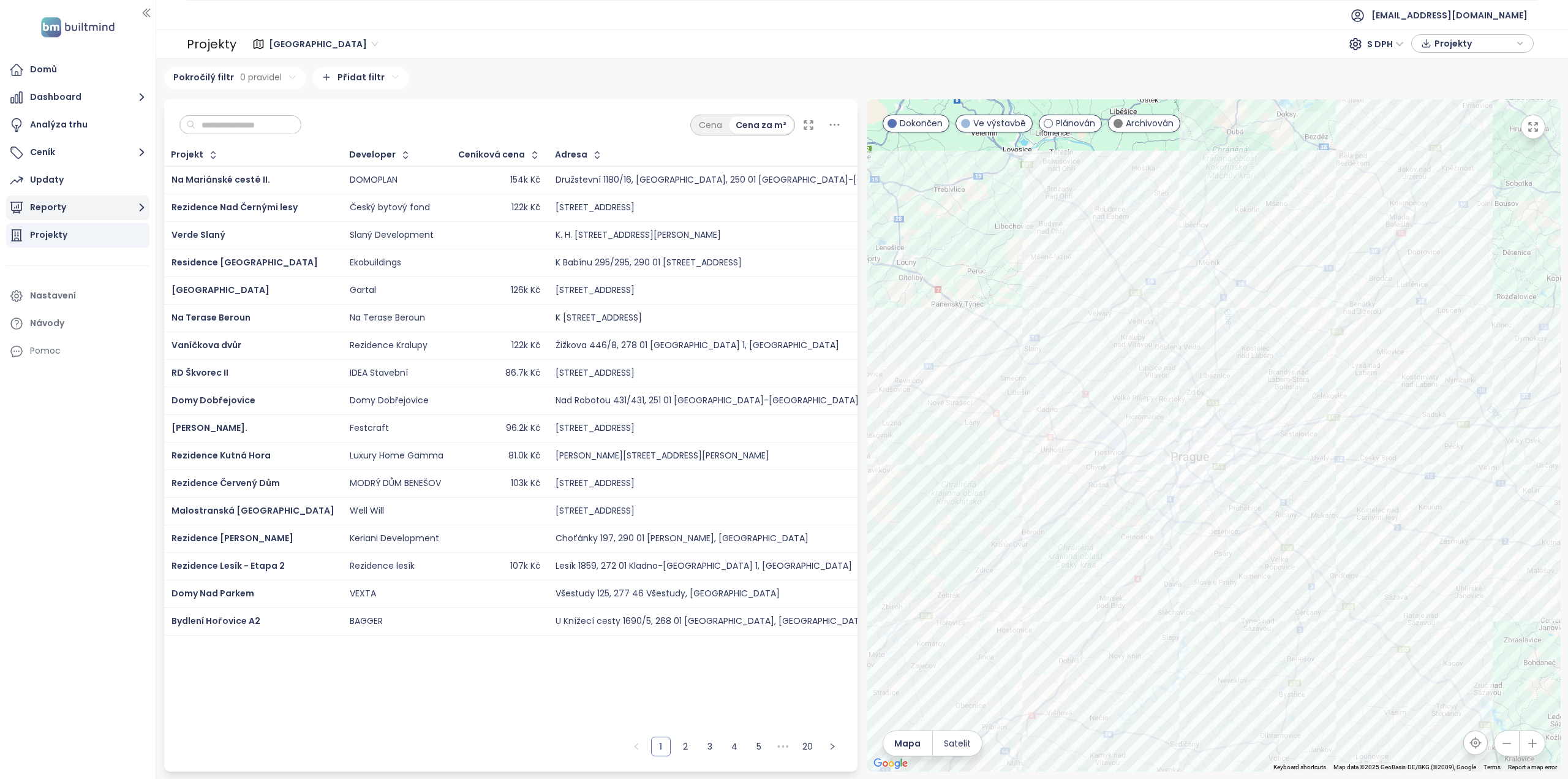
drag, startPoint x: 110, startPoint y: 206, endPoint x: 118, endPoint y: 217, distance: 13.6
click at [112, 206] on button "Reporty" at bounding box center [78, 208] width 143 height 25
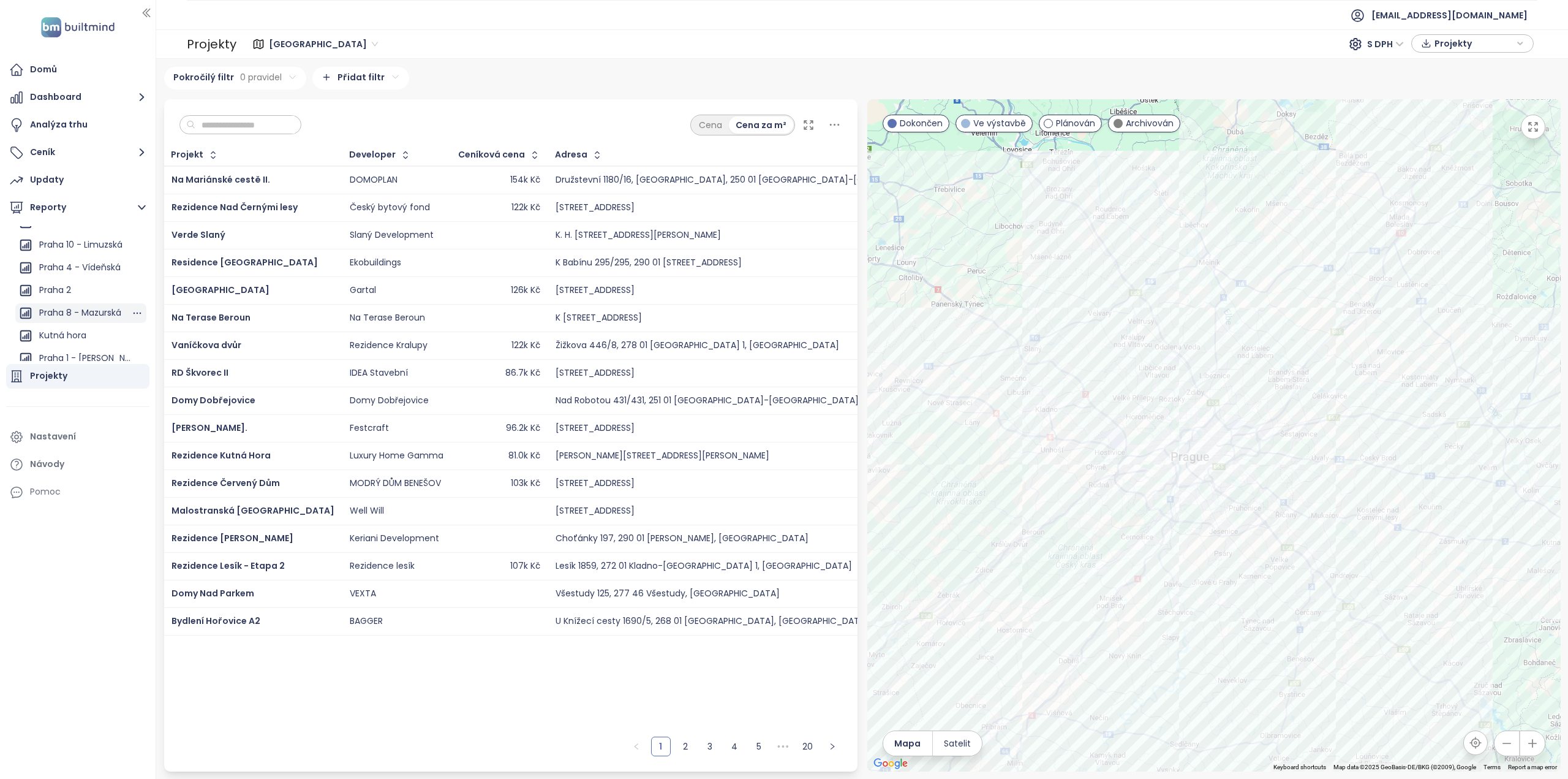
scroll to position [632, 0]
click at [86, 285] on div "Praha 8 - Bohnice" at bounding box center [78, 283] width 76 height 16
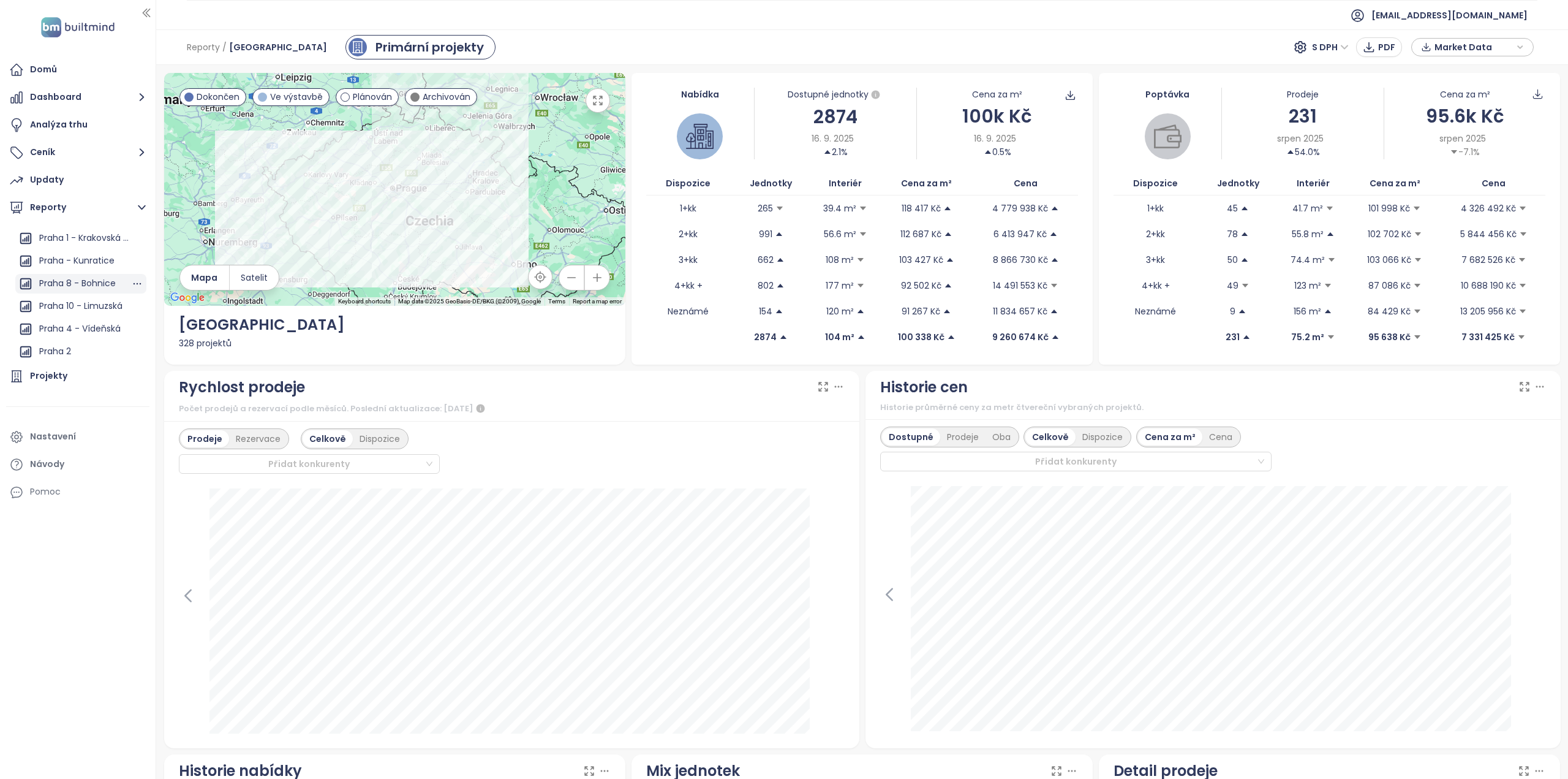
click at [88, 282] on div "Praha 8 - Bohnice" at bounding box center [78, 283] width 76 height 16
